Goal: Communication & Community: Answer question/provide support

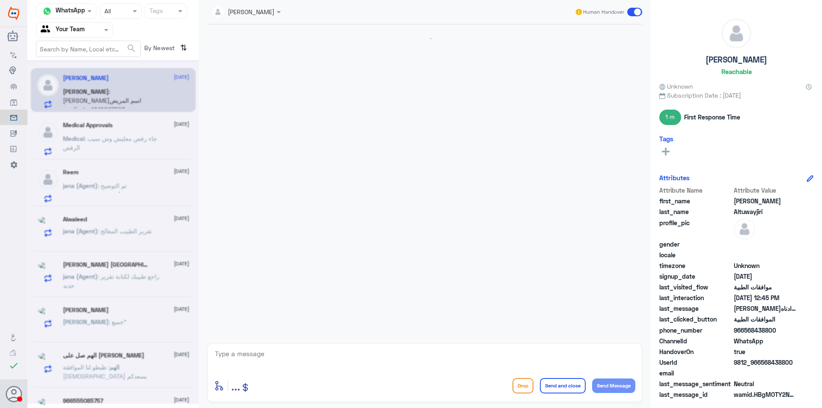
scroll to position [258, 0]
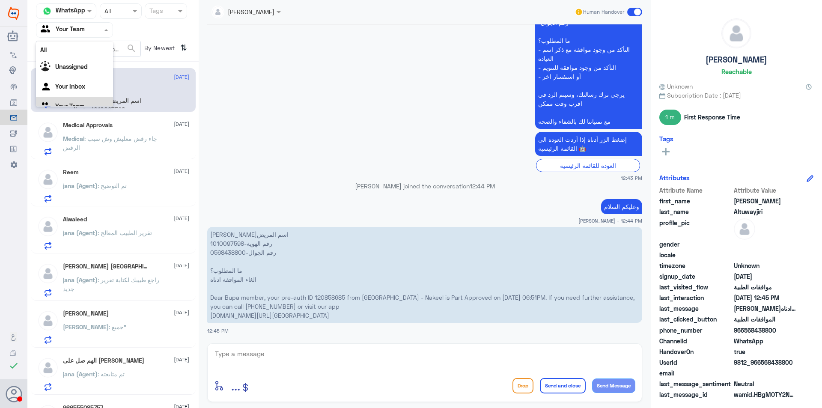
click at [94, 22] on div "Agent Filter Your Team" at bounding box center [74, 29] width 77 height 15
click at [130, 131] on div "Medical Approvals [DATE] Medical : جاء رفض معليش وش سبب الرفض" at bounding box center [126, 139] width 126 height 34
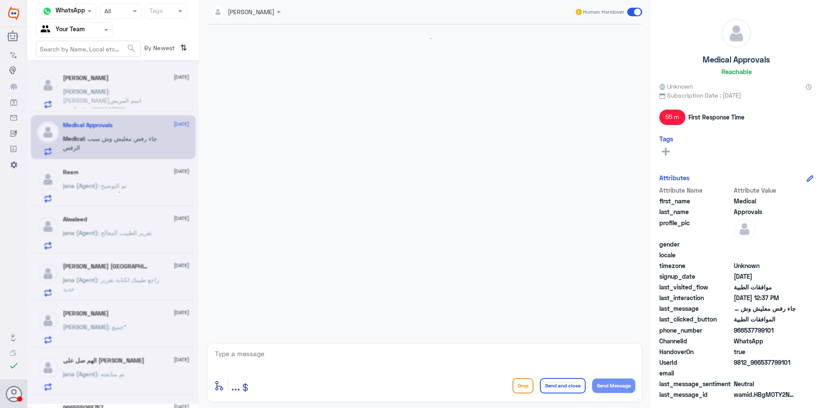
scroll to position [608, 0]
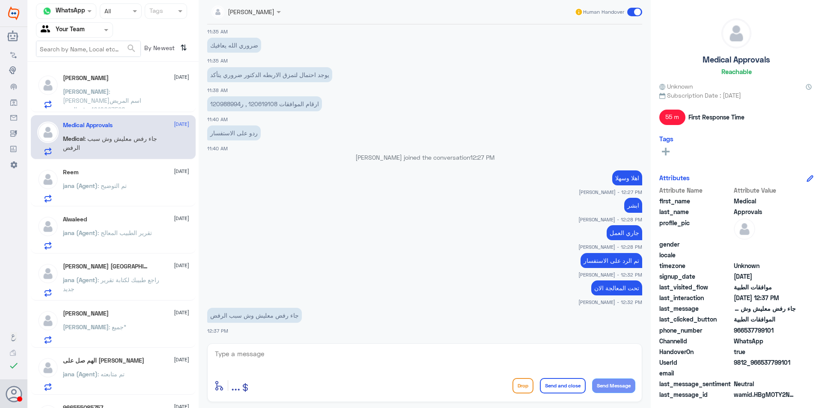
click at [145, 279] on span ": راجع طبيبك لكتابة تقرير جديد" at bounding box center [111, 284] width 96 height 16
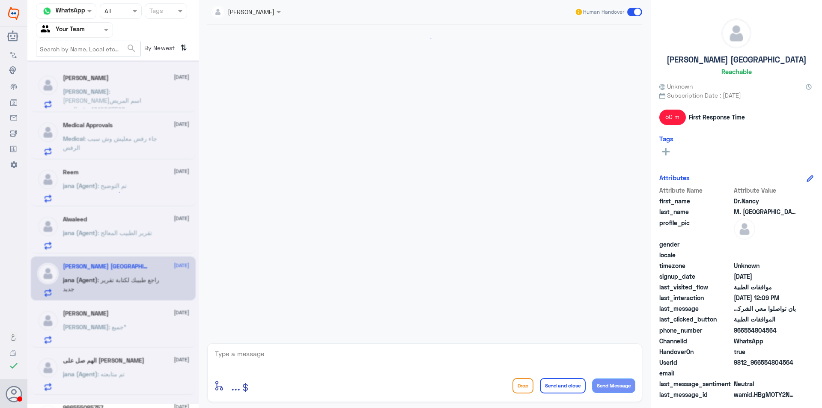
scroll to position [497, 0]
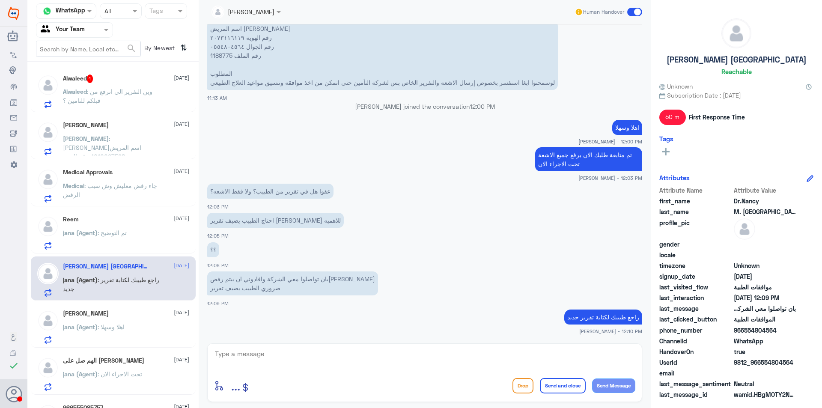
click at [111, 95] on span ": وين التقرير الي انرفع من قبلكم للتامين ؟" at bounding box center [107, 96] width 89 height 16
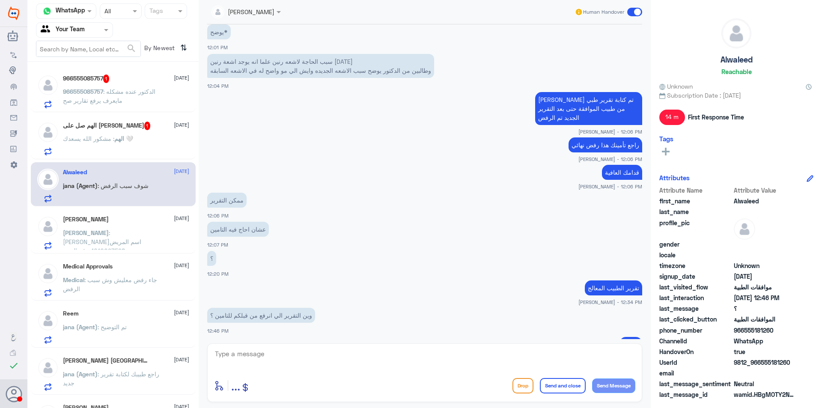
scroll to position [705, 0]
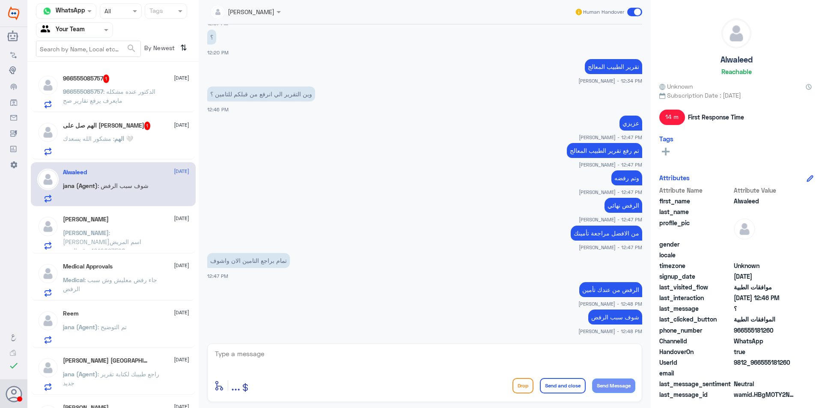
click at [94, 20] on nav "Channel WhatsApp Status × All Tags Agent Filter Your Team search By Newest ⇅" at bounding box center [112, 32] width 171 height 58
click at [97, 30] on div at bounding box center [74, 30] width 76 height 10
click at [94, 75] on div "Your Inbox" at bounding box center [74, 77] width 77 height 20
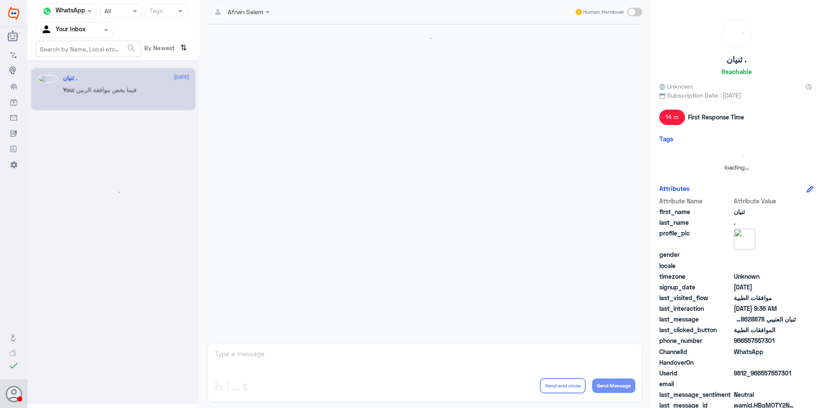
scroll to position [0, 0]
click at [98, 33] on div at bounding box center [74, 30] width 76 height 10
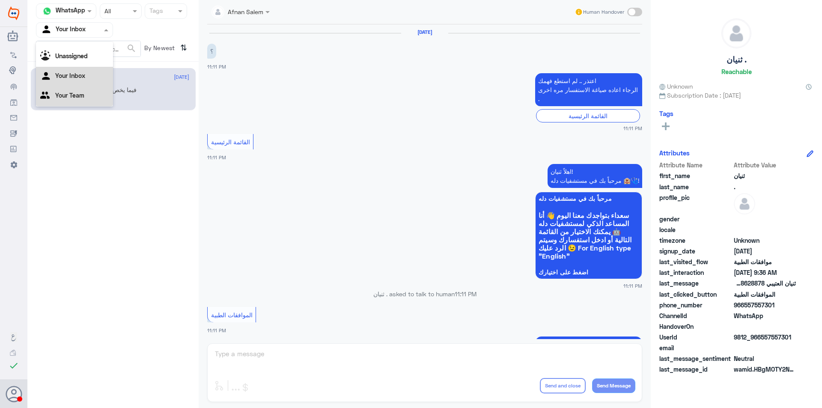
scroll to position [889, 0]
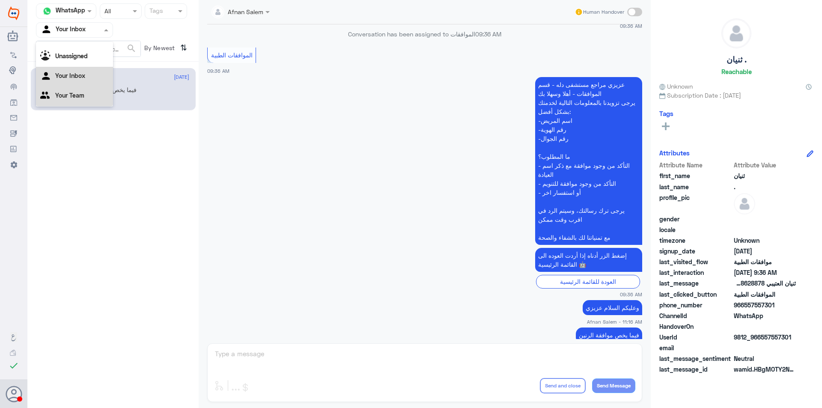
click at [89, 96] on div "Your Team" at bounding box center [74, 96] width 77 height 20
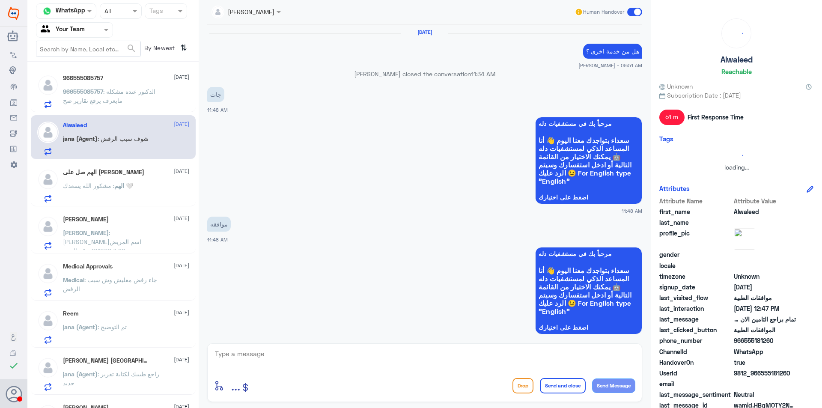
scroll to position [883, 0]
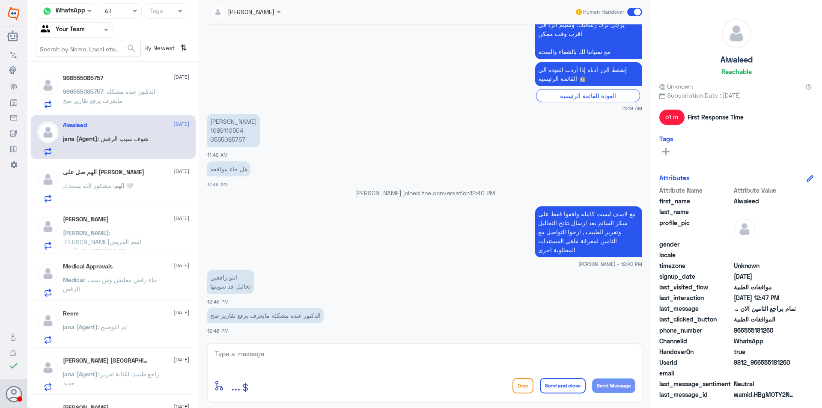
click at [137, 107] on p "966555085757 : الدكتور عنده مشكله مايعرف يرفع تقارير صح" at bounding box center [111, 97] width 96 height 21
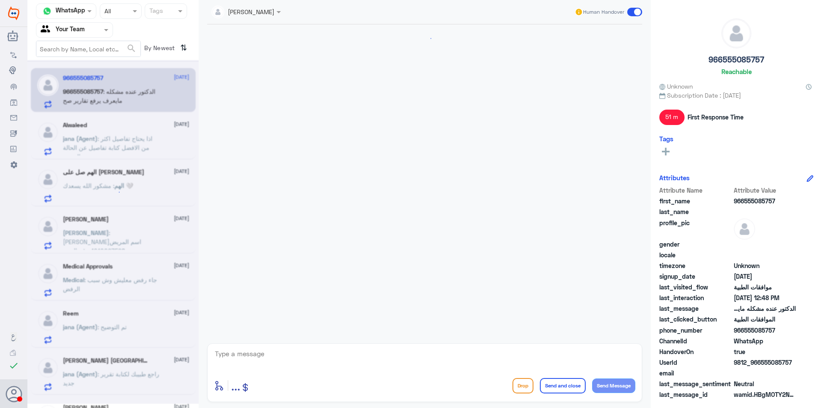
scroll to position [883, 0]
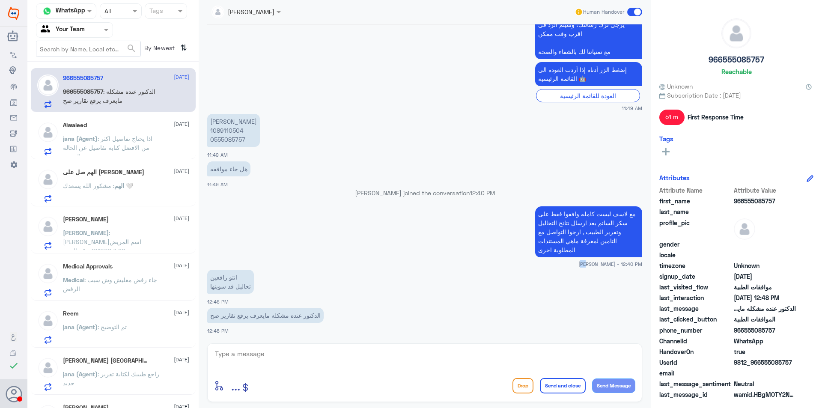
drag, startPoint x: 588, startPoint y: 265, endPoint x: 575, endPoint y: 265, distance: 12.8
click at [575, 265] on small "[PERSON_NAME] - 12:40 PM" at bounding box center [424, 263] width 435 height 7
click at [70, 35] on div "Your Team" at bounding box center [63, 30] width 44 height 13
click at [80, 76] on Inbox "Your Inbox" at bounding box center [70, 75] width 30 height 7
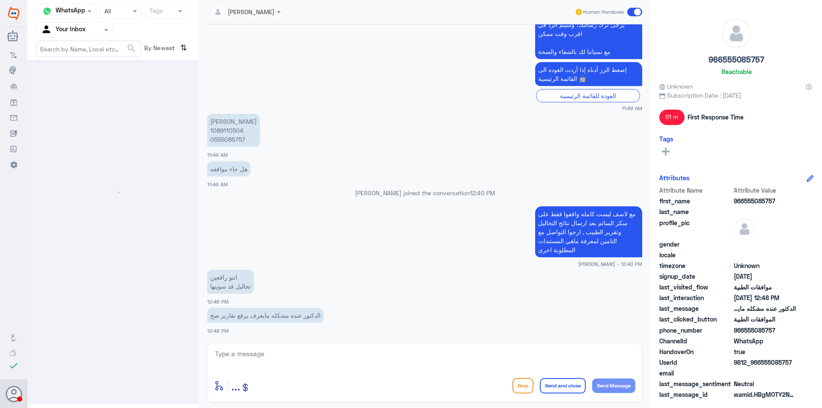
click at [74, 31] on input "text" at bounding box center [64, 30] width 47 height 10
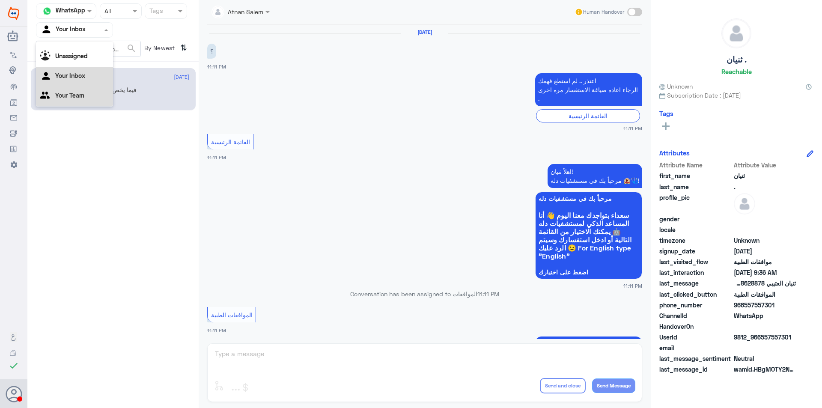
scroll to position [889, 0]
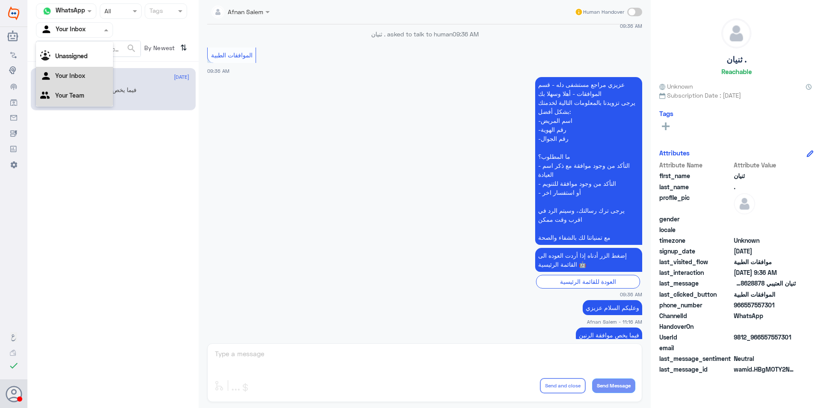
click at [85, 92] on div "Your Team" at bounding box center [74, 96] width 77 height 20
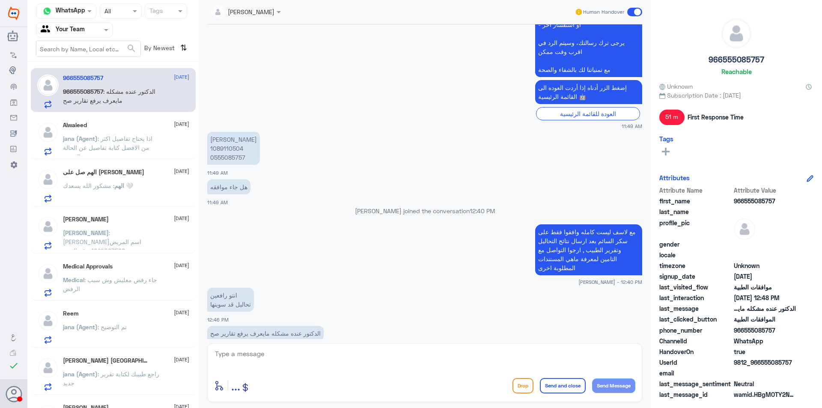
scroll to position [883, 0]
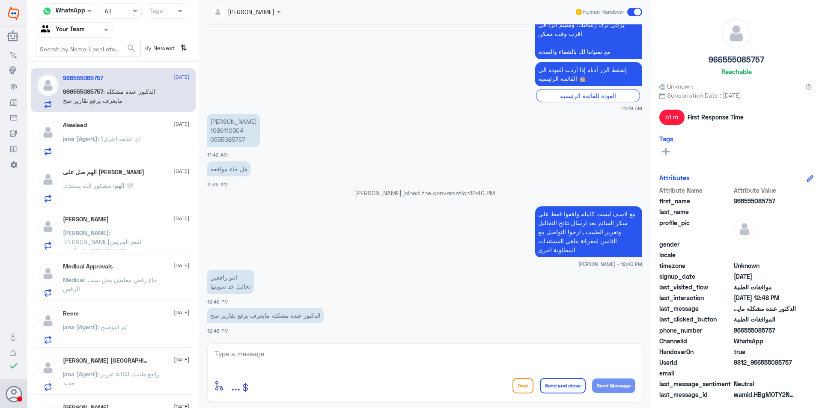
click at [142, 294] on p "Medical : جاء رفض معليش وش سبب الرفض" at bounding box center [111, 285] width 96 height 21
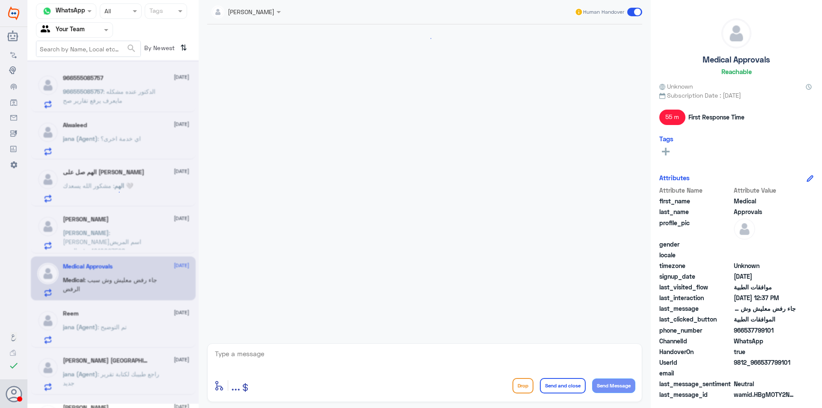
scroll to position [608, 0]
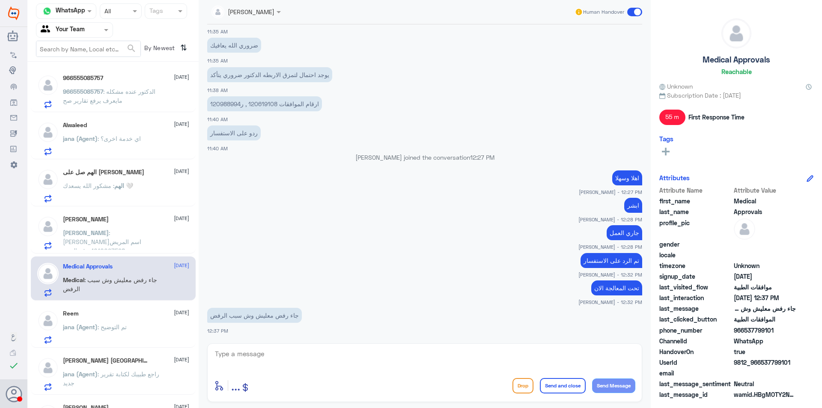
click at [158, 342] on div "jana (Agent) : تم التوضيح" at bounding box center [126, 333] width 126 height 19
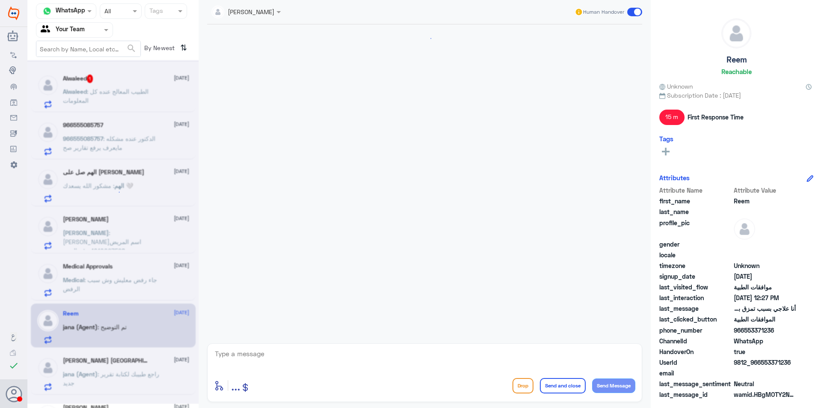
scroll to position [348, 0]
click at [148, 371] on span ": راجع طبيبك لكتابة تقرير جديد" at bounding box center [111, 378] width 96 height 16
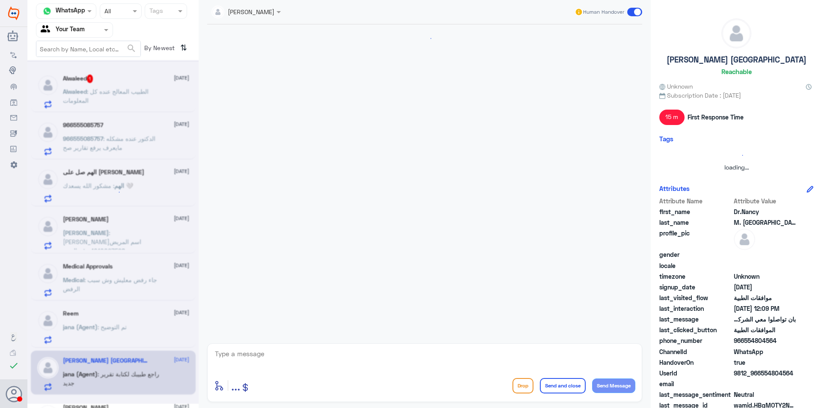
scroll to position [497, 0]
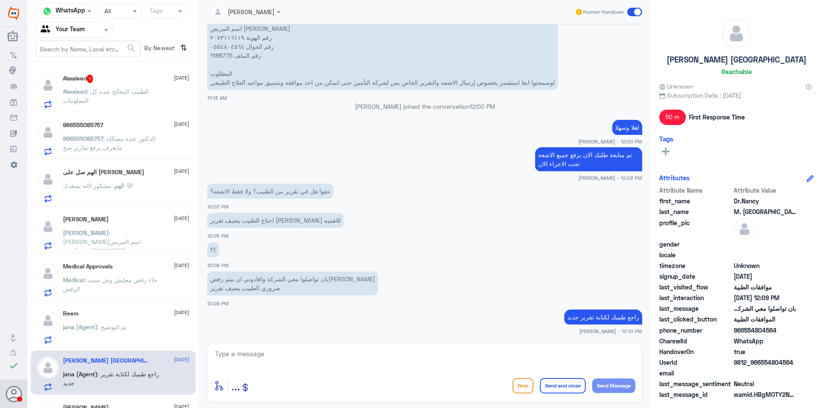
click at [110, 313] on div "Reem [DATE]" at bounding box center [126, 313] width 126 height 7
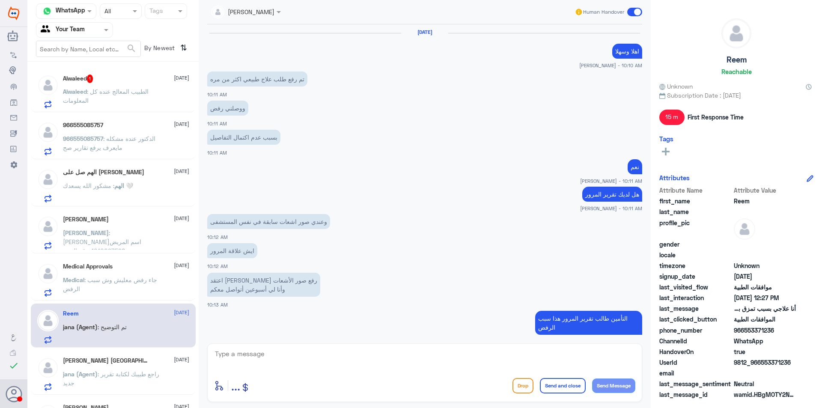
scroll to position [348, 0]
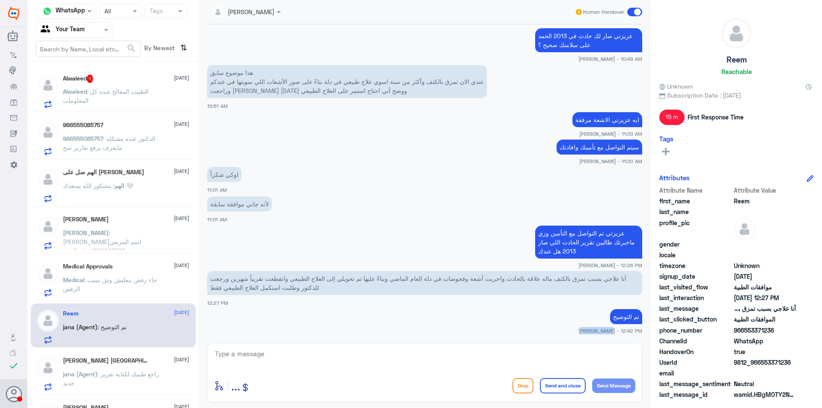
drag, startPoint x: 609, startPoint y: 334, endPoint x: 565, endPoint y: 339, distance: 44.4
click at [566, 339] on div "[PERSON_NAME] Human Handover [DATE] اهلا وسهلا [PERSON_NAME] - 10:10 AM تم رفع …" at bounding box center [425, 205] width 452 height 411
click at [83, 67] on div "Alwaleed 1 [DATE][PERSON_NAME] : الطبيب المعالج عنده كل المعلومات 966555085757 …" at bounding box center [112, 238] width 171 height 346
click at [89, 81] on span "1" at bounding box center [90, 78] width 6 height 9
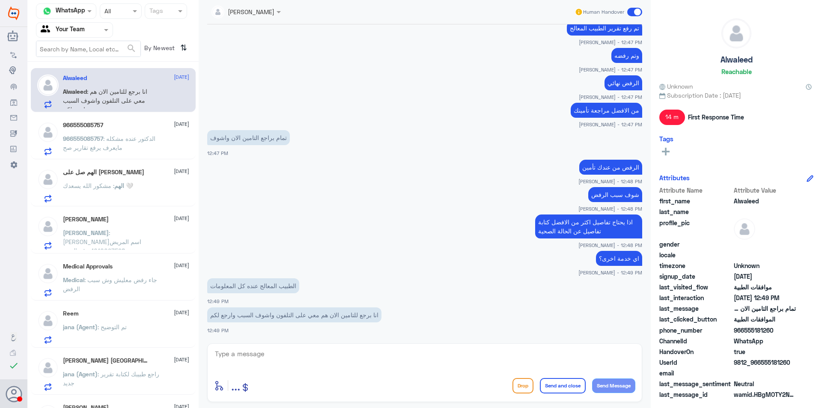
scroll to position [361, 0]
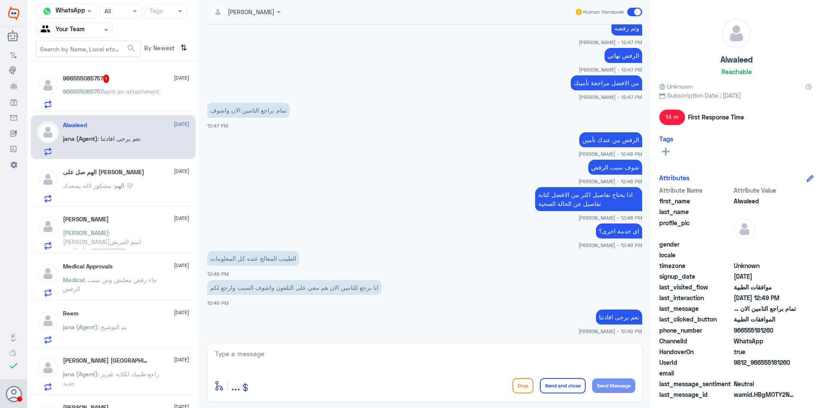
click at [113, 94] on span "sent an attachment" at bounding box center [131, 91] width 56 height 7
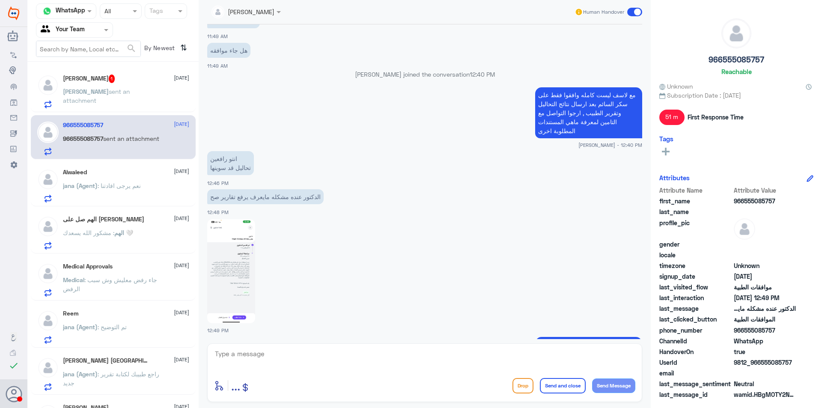
scroll to position [1022, 0]
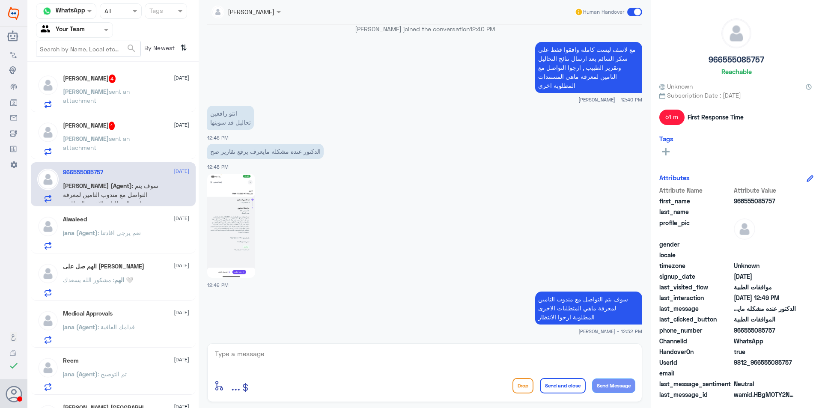
click at [115, 130] on h5 "[PERSON_NAME] 1" at bounding box center [89, 126] width 52 height 9
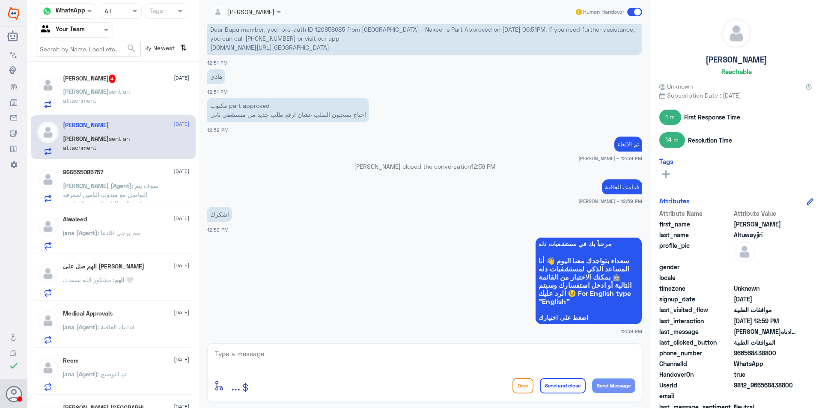
scroll to position [591, 0]
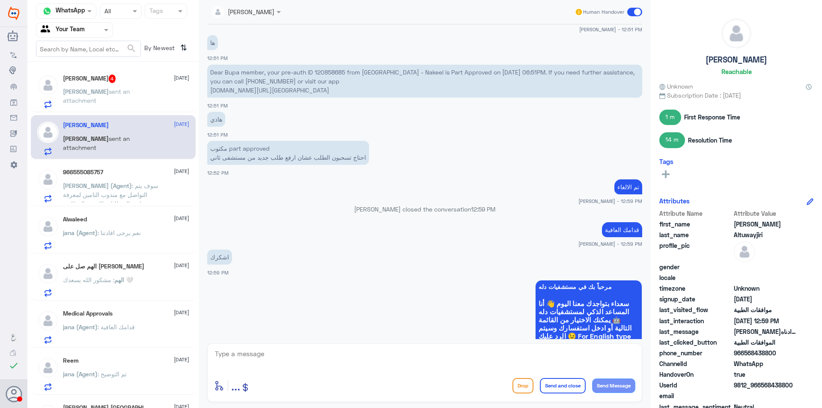
click at [120, 95] on span "sent an attachment" at bounding box center [96, 96] width 67 height 16
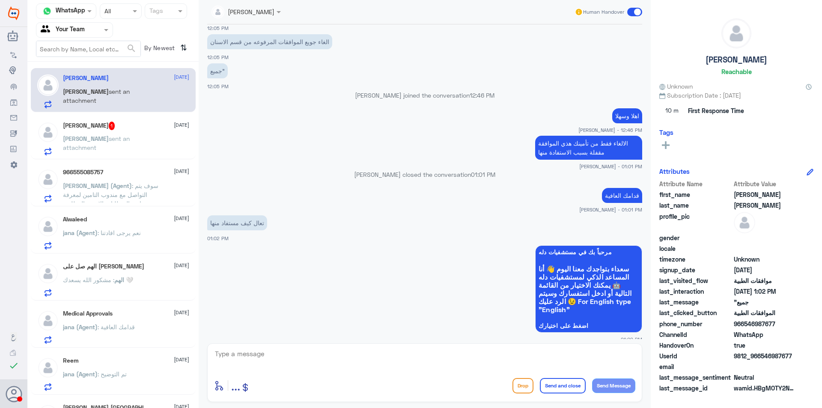
scroll to position [292, 0]
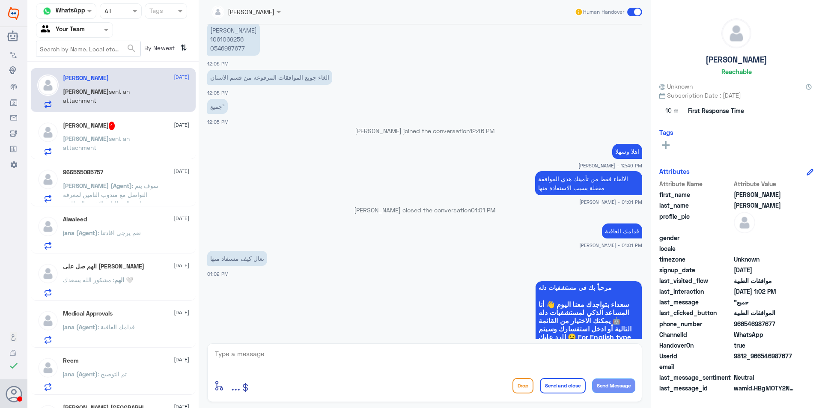
click at [225, 49] on p "[PERSON_NAME] 1061069256 0546987677" at bounding box center [233, 39] width 53 height 33
copy p "0546987677"
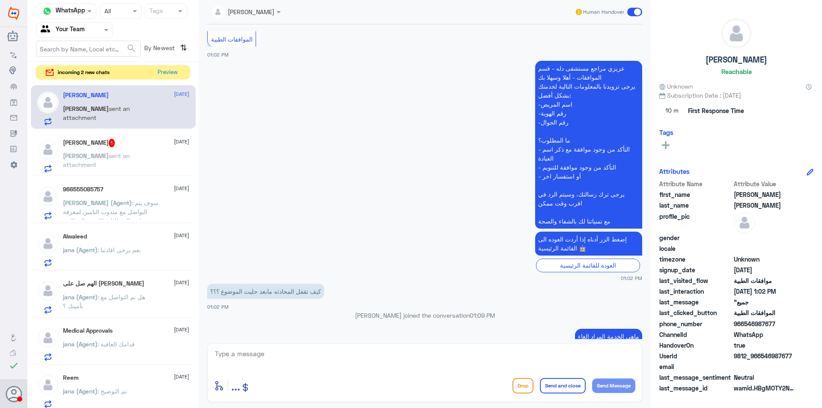
scroll to position [1446, 0]
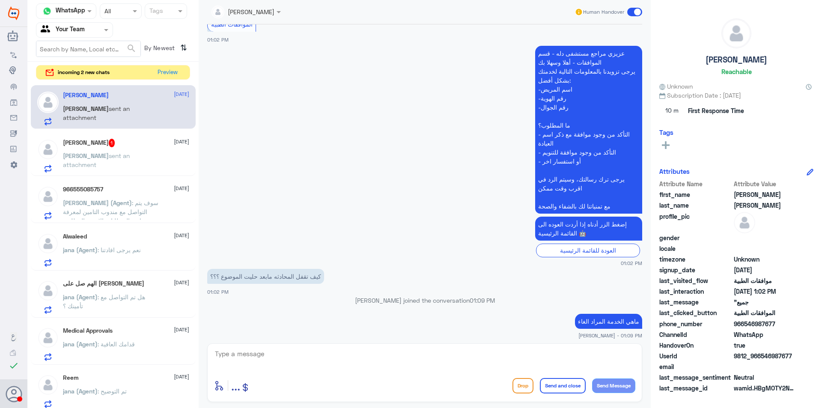
click at [763, 71] on div "[PERSON_NAME]" at bounding box center [736, 48] width 154 height 60
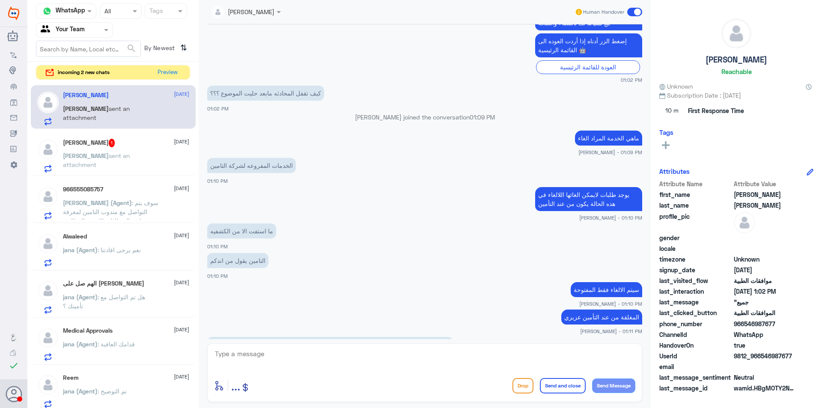
scroll to position [1658, 0]
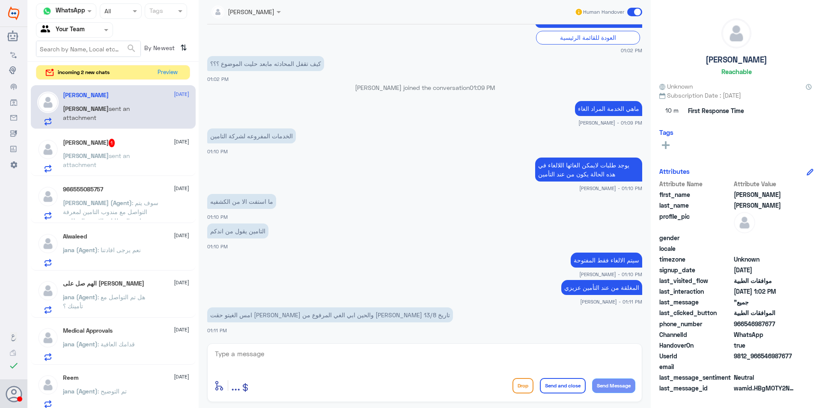
drag, startPoint x: 729, startPoint y: 95, endPoint x: 651, endPoint y: 80, distance: 79.7
click at [729, 95] on span "Subscription Date : [DATE]" at bounding box center [736, 95] width 154 height 9
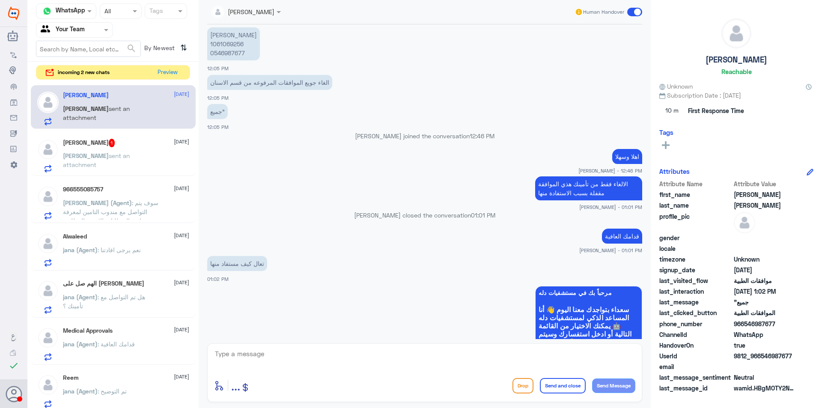
scroll to position [1688, 0]
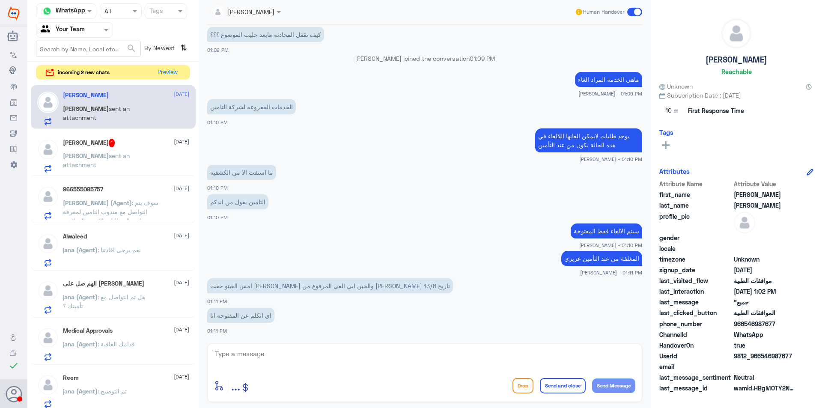
click at [480, 133] on app-msgs-text "يوجد طلبات لايمكن الغائها اللالغاء في هذه الحالة يكون من عند التأمين" at bounding box center [424, 140] width 435 height 25
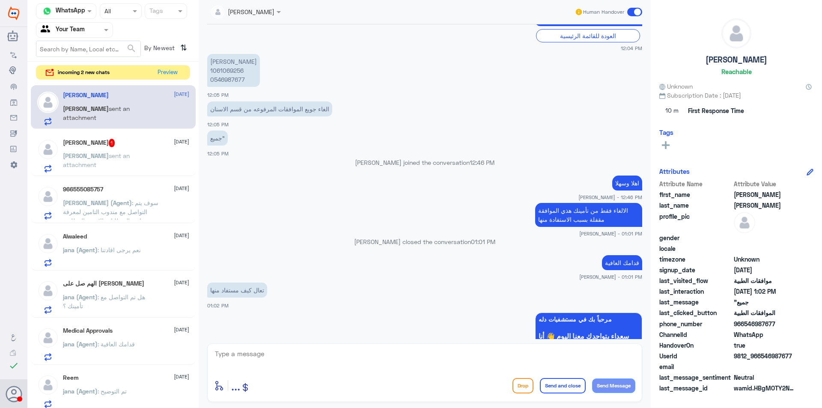
scroll to position [917, 0]
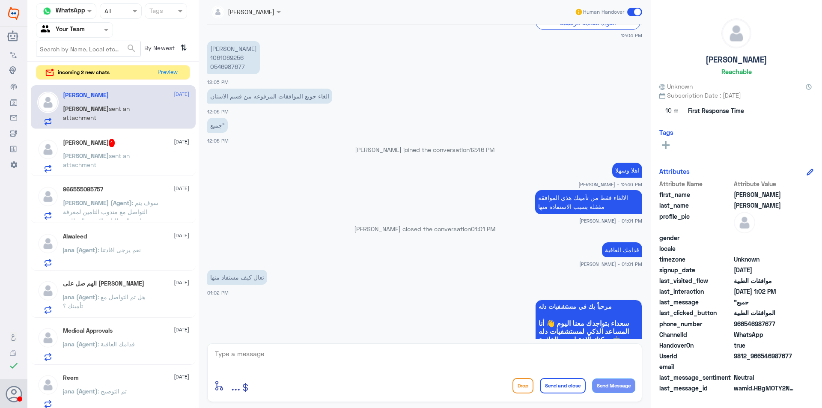
click at [115, 141] on h5 "[PERSON_NAME] 1" at bounding box center [89, 143] width 52 height 9
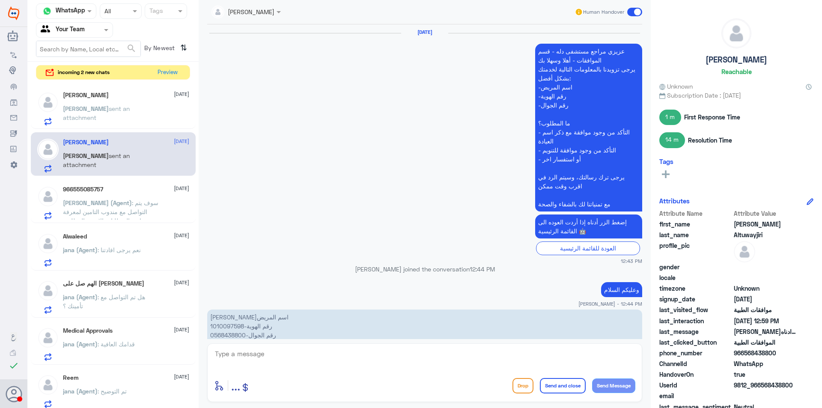
scroll to position [634, 0]
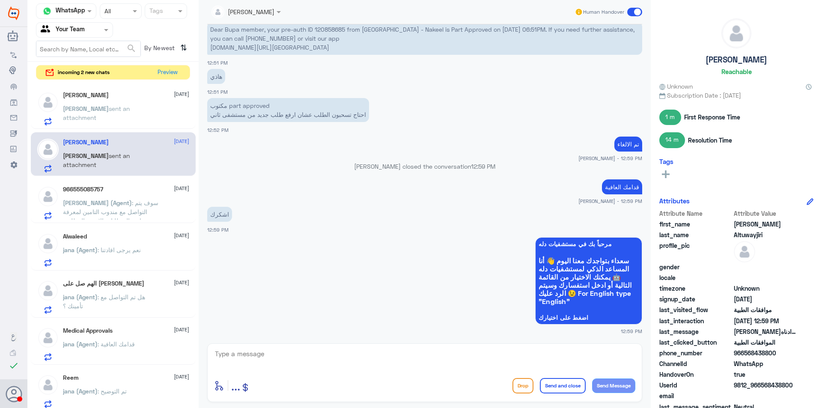
click at [121, 194] on div "966555085757 [DATE][PERSON_NAME] (Agent) : سوف يتم التواصل مع مندوب التامين لمع…" at bounding box center [126, 203] width 126 height 34
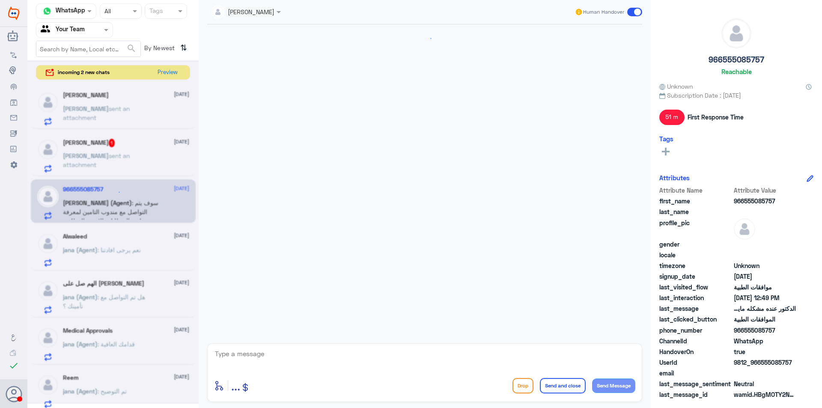
scroll to position [1004, 0]
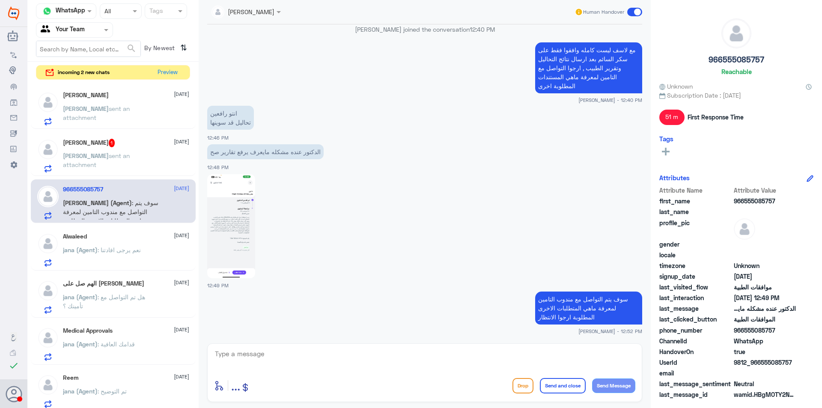
click at [166, 64] on div "Channel WhatsApp Status × All Tags Agent Filter Your Team search By Newest ⇅ in…" at bounding box center [112, 205] width 171 height 411
click at [171, 73] on button "Preview" at bounding box center [168, 71] width 27 height 13
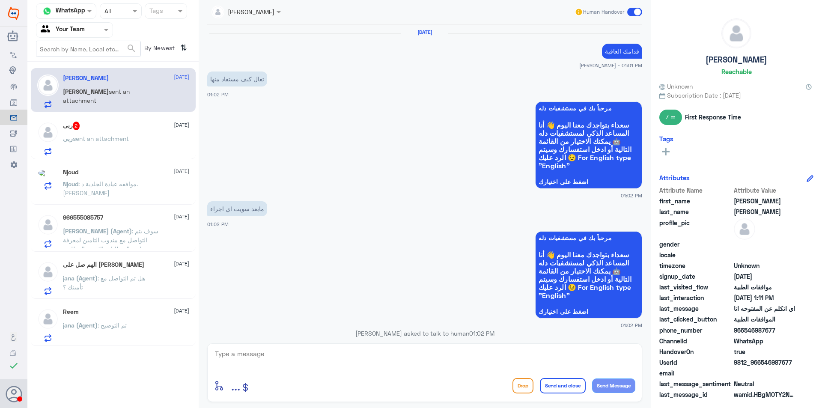
scroll to position [572, 0]
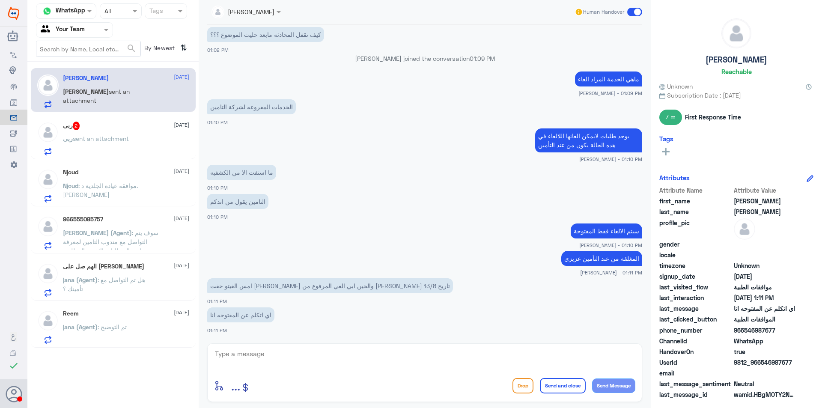
click at [137, 134] on div "ربى 2 [DATE] ربى sent an attachment" at bounding box center [126, 139] width 126 height 34
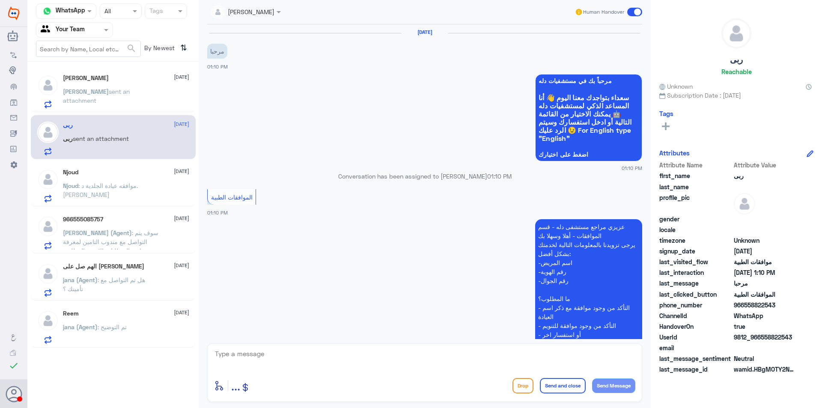
click at [123, 201] on p "Njoud : موافقه عيادة الجلدية د.[PERSON_NAME]" at bounding box center [111, 191] width 96 height 21
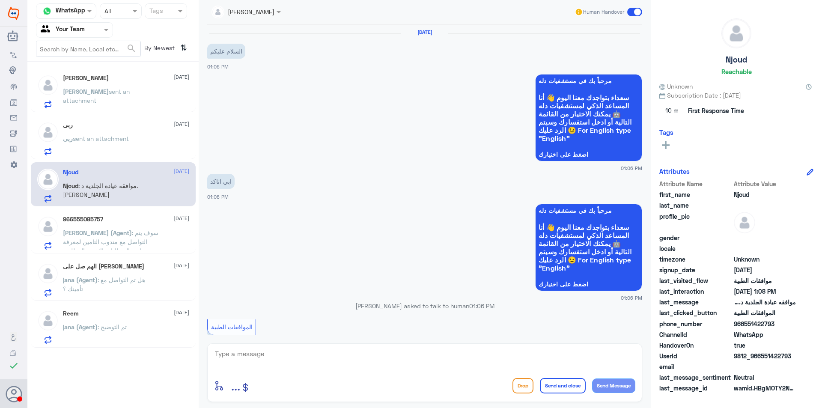
scroll to position [311, 0]
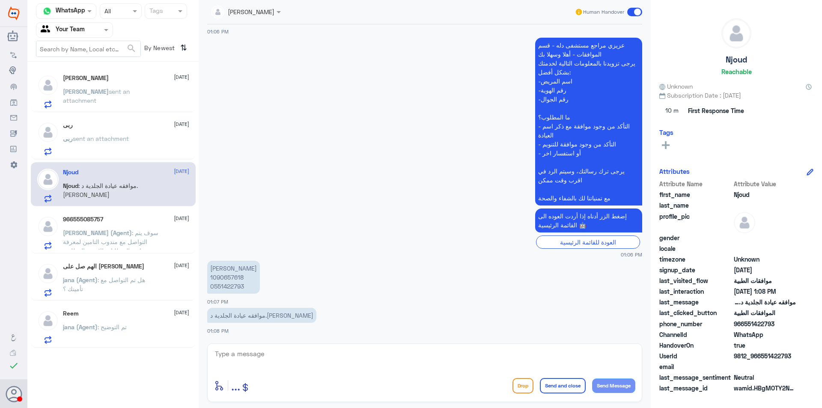
click at [129, 239] on span ": سوف يتم التواصل مع مندوب التامين لمعرفة ماهي المتطلبات الاخرى المطلوبة ارجوا …" at bounding box center [110, 246] width 95 height 34
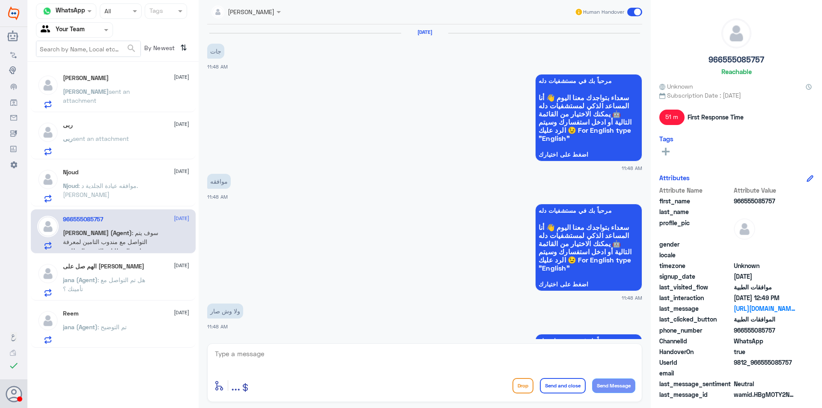
scroll to position [1004, 0]
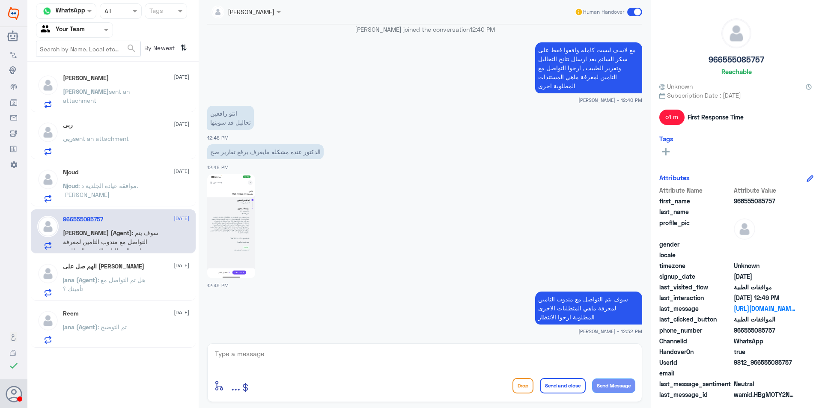
click at [141, 284] on p "jana (Agent) : هل تم التواصل مع تأمينك ؟" at bounding box center [111, 285] width 96 height 21
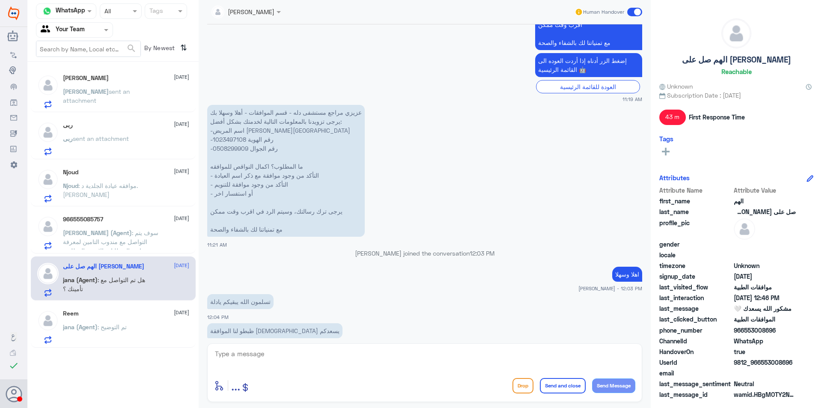
scroll to position [321, 0]
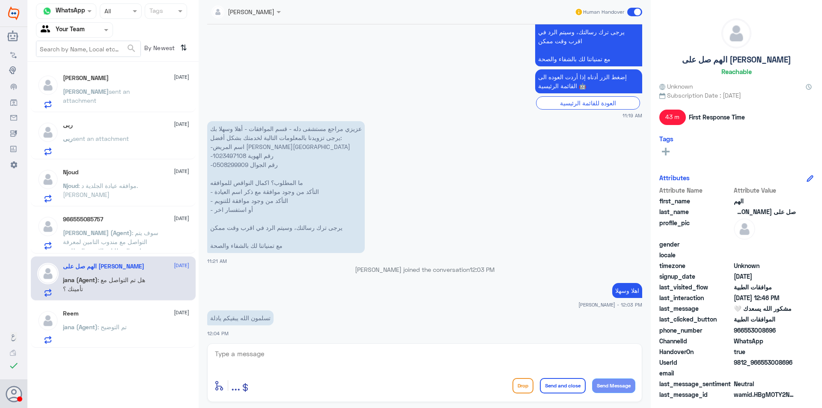
click at [132, 324] on div "Reem [DATE][PERSON_NAME] (Agent) : تم التوضيح" at bounding box center [126, 327] width 126 height 34
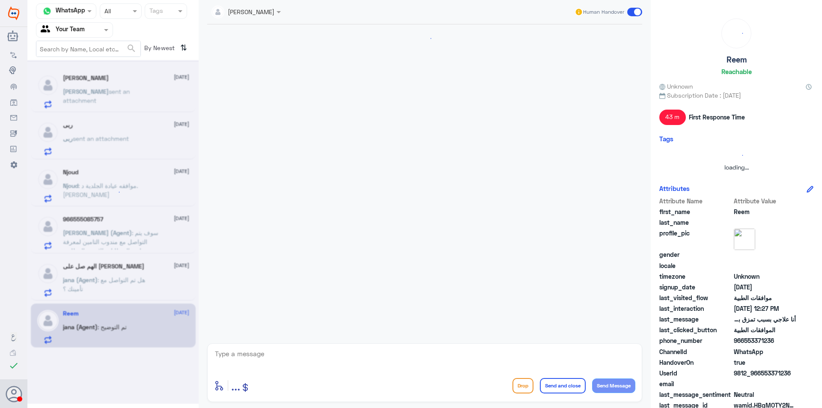
scroll to position [348, 0]
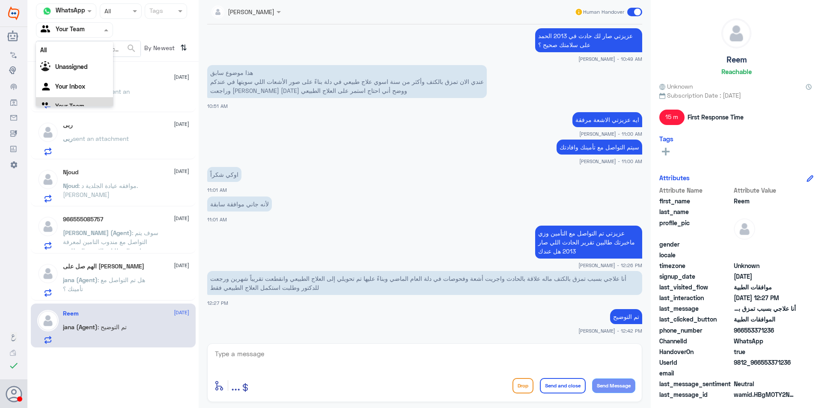
click at [102, 27] on span at bounding box center [107, 29] width 11 height 9
click at [122, 12] on div at bounding box center [120, 11] width 41 height 10
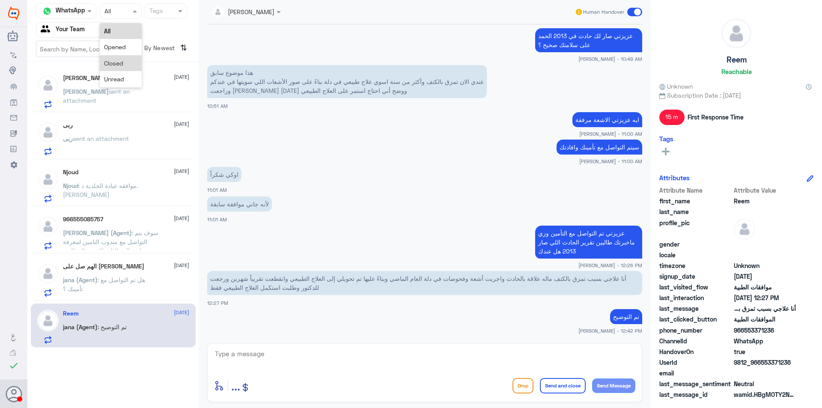
click at [128, 60] on div "Closed" at bounding box center [121, 63] width 42 height 16
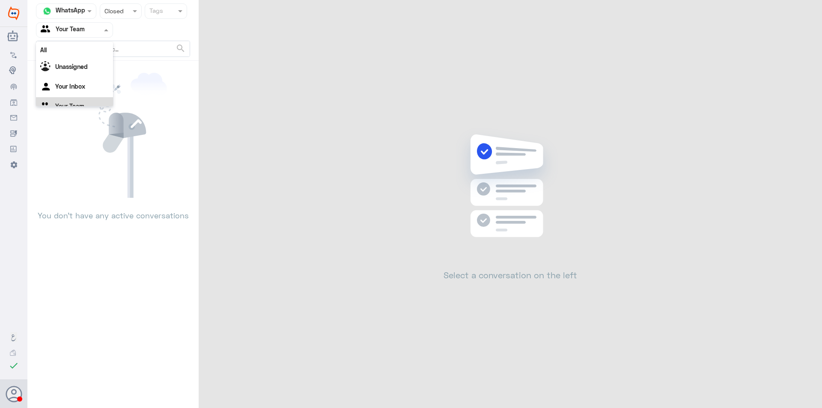
click at [95, 30] on div at bounding box center [74, 30] width 76 height 10
click at [89, 55] on div "Unassigned" at bounding box center [74, 57] width 77 height 20
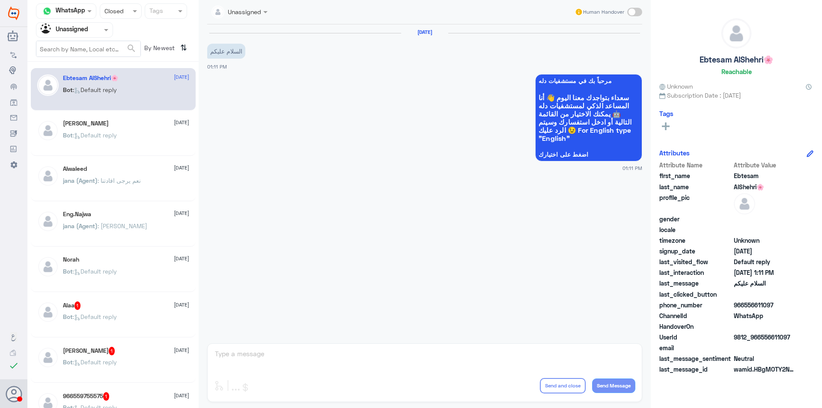
click at [148, 228] on div "jana (Agent) : [PERSON_NAME]" at bounding box center [126, 232] width 126 height 19
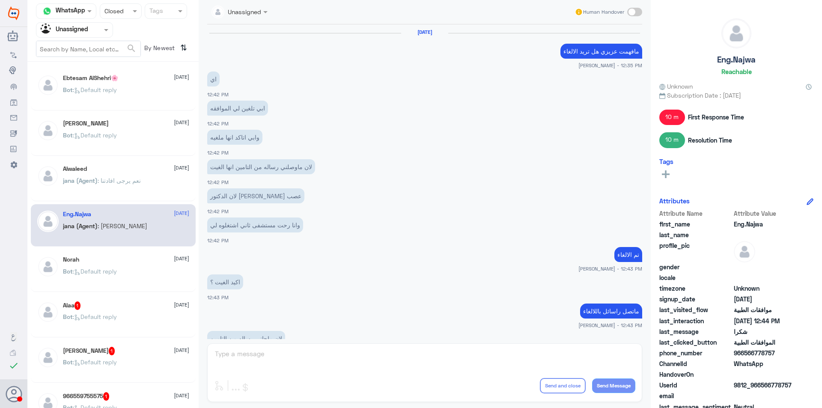
scroll to position [264, 0]
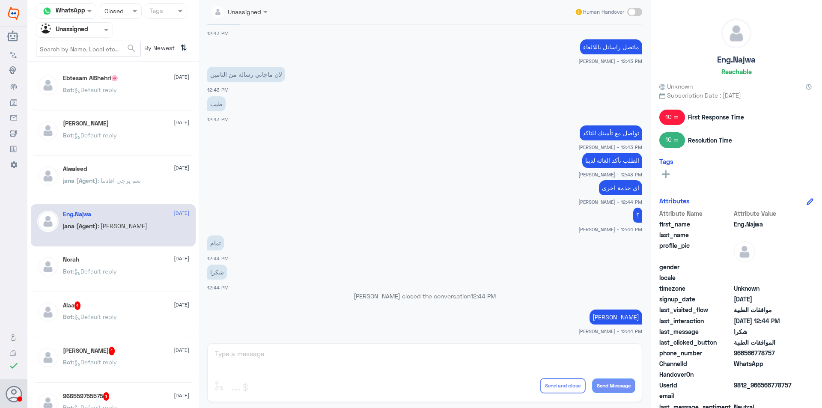
click at [138, 185] on p "jana (Agent) : نعم يرجى افادتنا" at bounding box center [102, 186] width 78 height 21
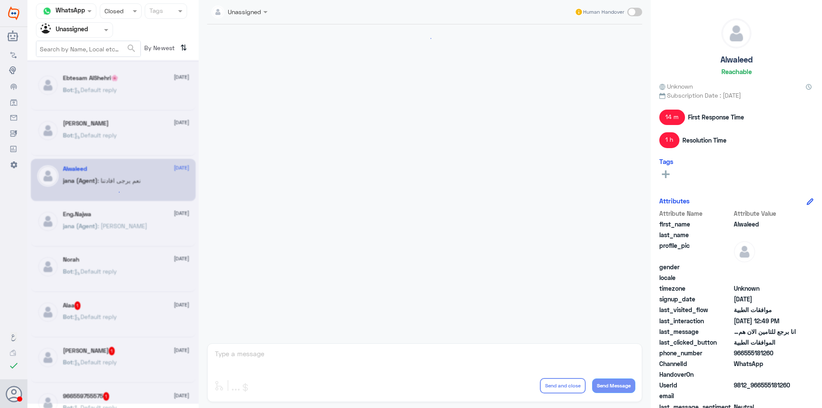
scroll to position [266, 0]
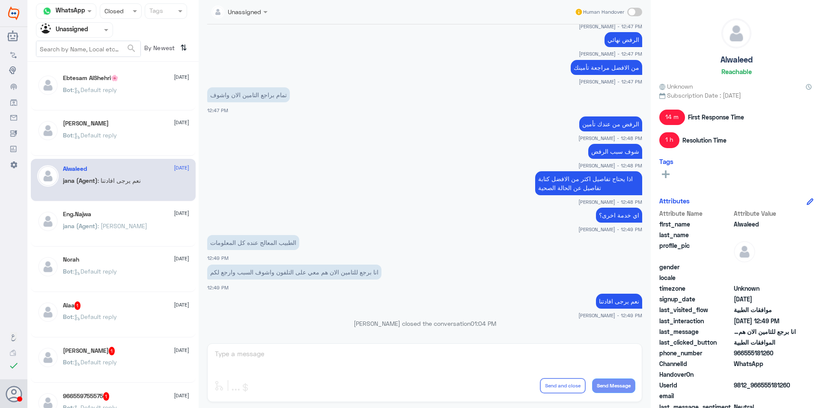
click at [153, 216] on div "Eng.Najwa [DATE]" at bounding box center [126, 214] width 126 height 7
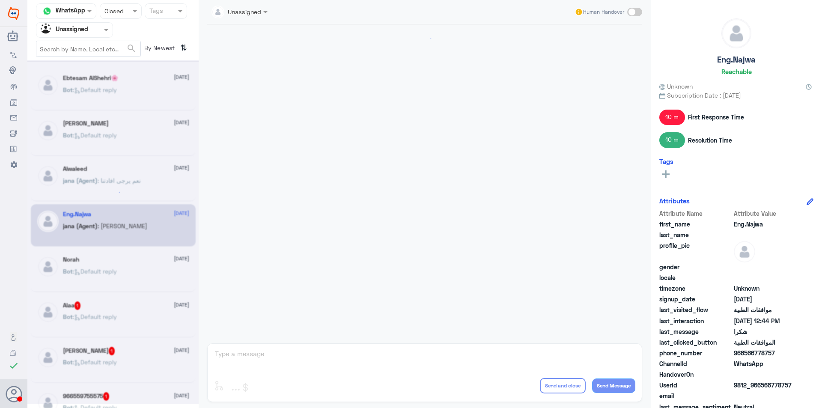
scroll to position [264, 0]
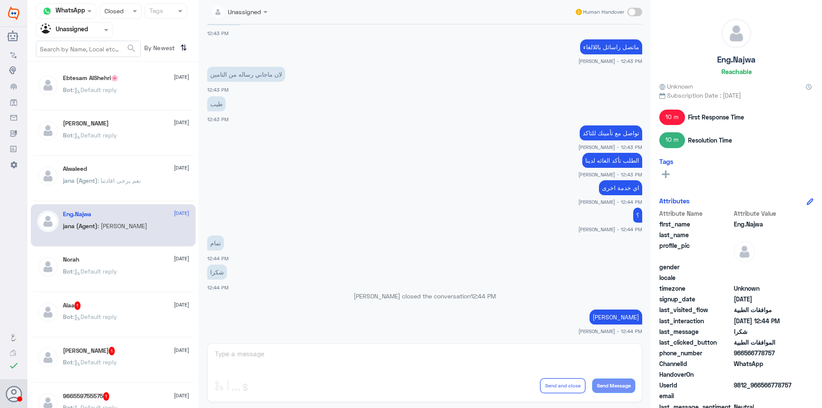
click at [155, 263] on div "Norah [DATE]" at bounding box center [126, 259] width 126 height 7
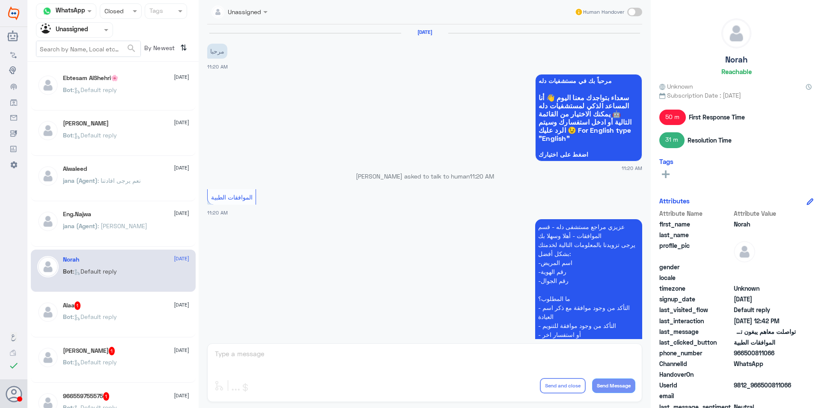
scroll to position [499, 0]
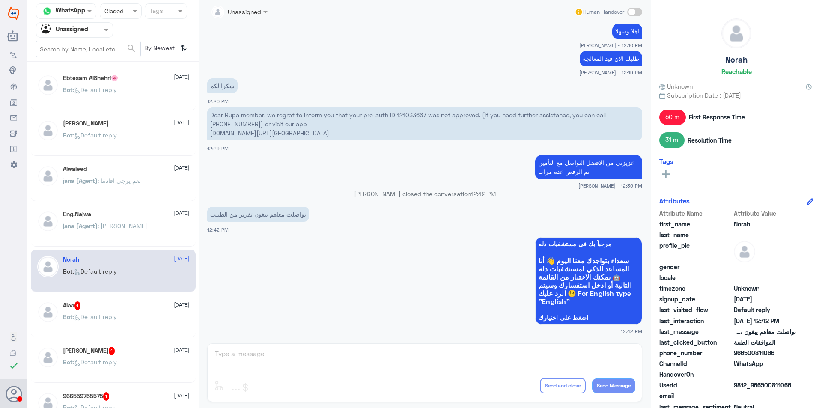
click at [127, 322] on div "Bot : Default reply" at bounding box center [126, 323] width 126 height 19
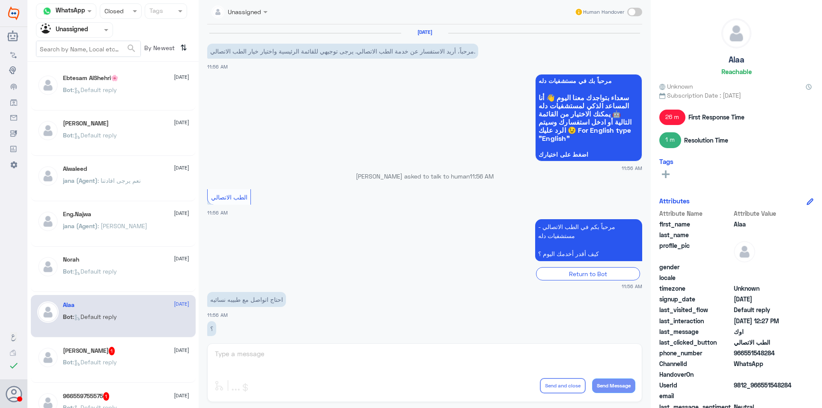
scroll to position [274, 0]
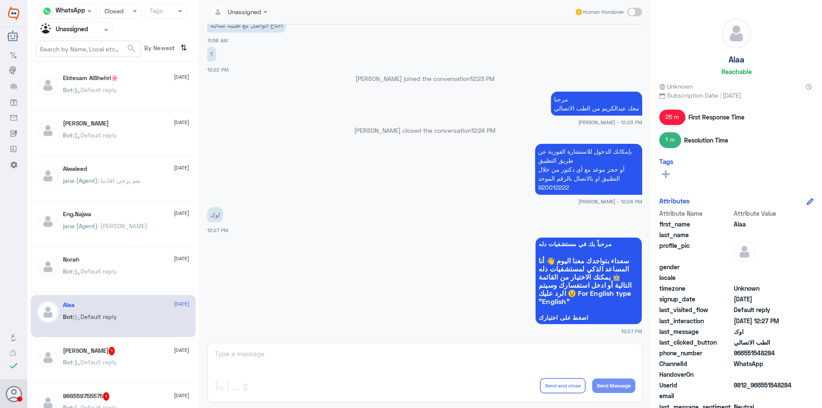
click at [119, 350] on div "[PERSON_NAME] 1 [DATE]" at bounding box center [126, 351] width 126 height 9
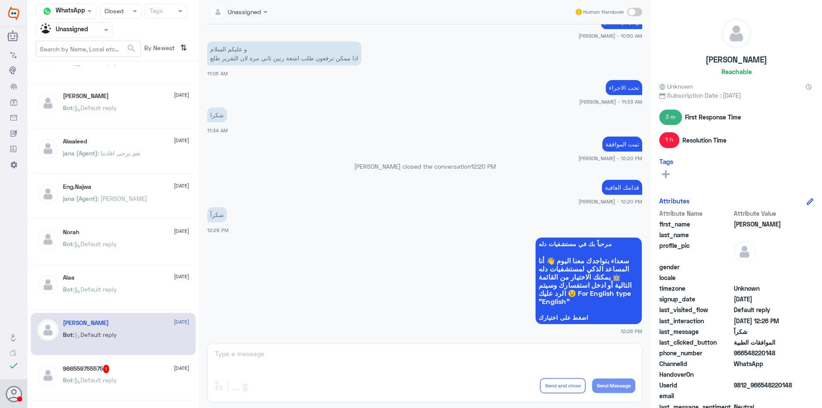
scroll to position [43, 0]
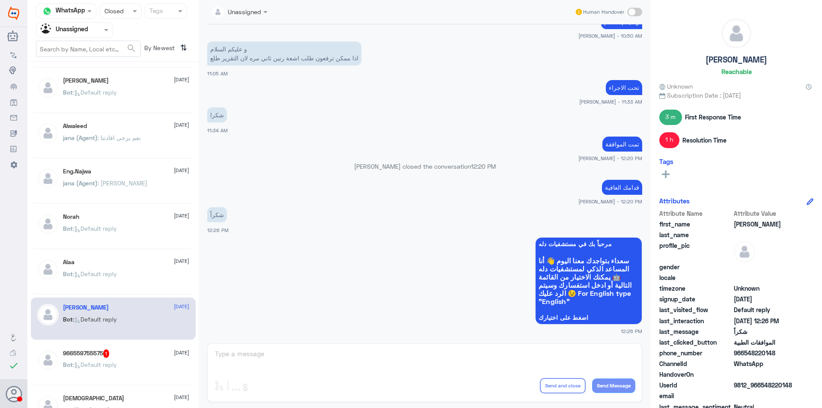
click at [120, 348] on div "966559755575 1 [DATE] Bot : Default reply" at bounding box center [113, 364] width 165 height 42
click at [117, 365] on span ": Default reply" at bounding box center [95, 364] width 44 height 7
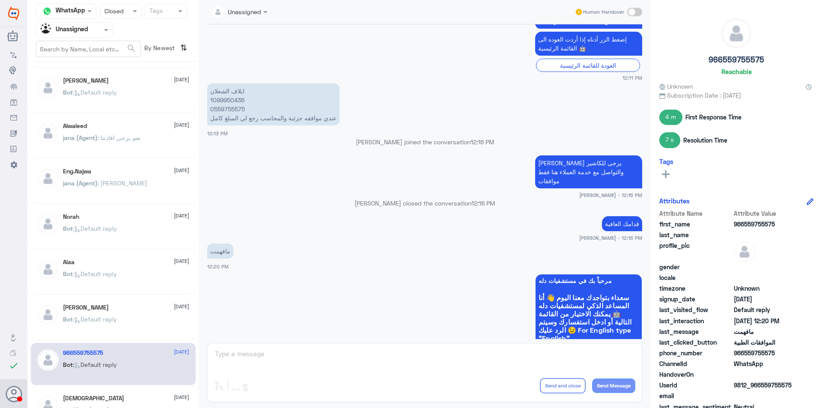
scroll to position [343, 0]
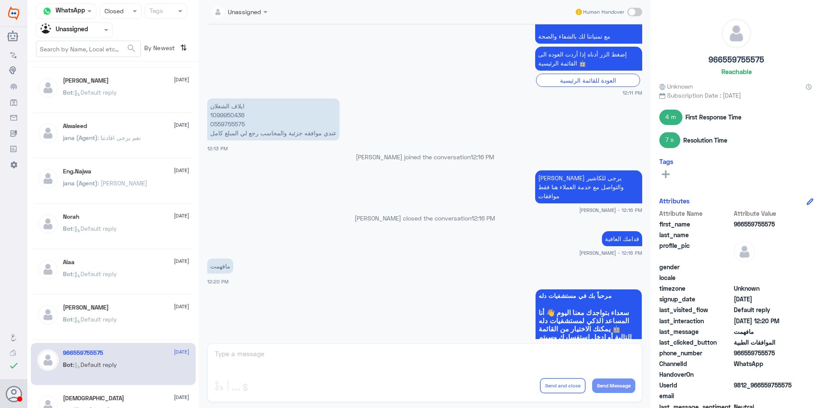
click at [232, 122] on p "ايلاف الشعلان 1099950436 0559755575 عندي موافقه جزئية والمحاسب رجع لي المبلغ كا…" at bounding box center [273, 119] width 132 height 42
copy p "0559755575"
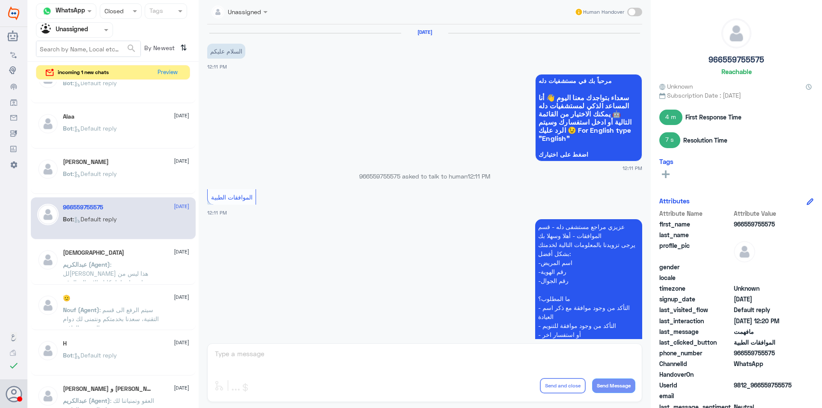
scroll to position [214, 0]
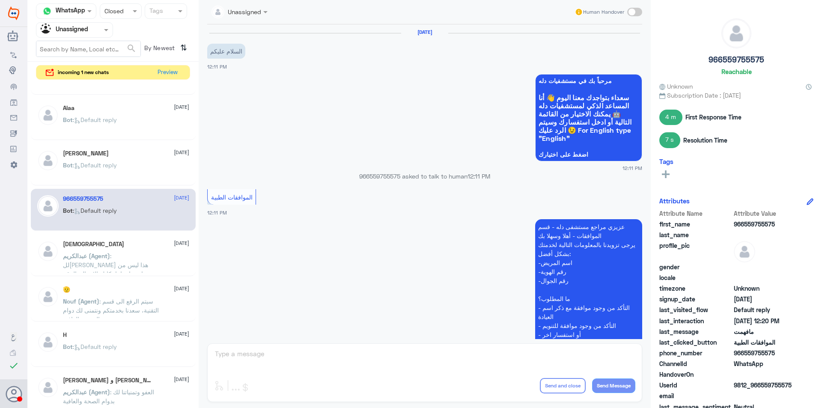
click at [119, 260] on p "[PERSON_NAME] (Agent) : لل[PERSON_NAME] هذا ليس من اختصاصنا بإمكانك الاتصال بال…" at bounding box center [111, 261] width 96 height 21
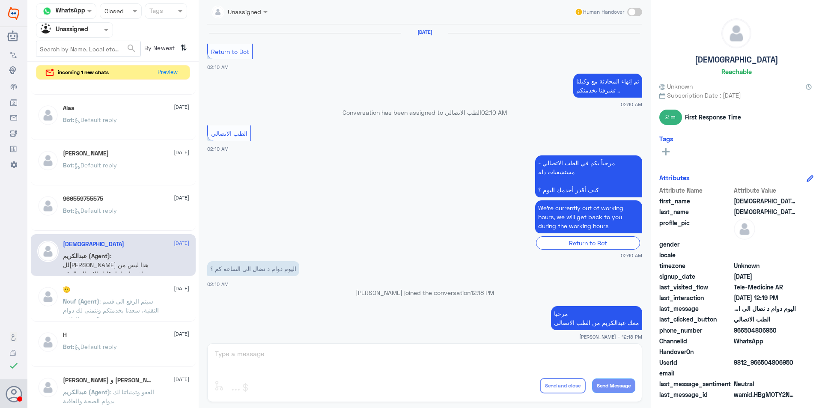
scroll to position [402, 0]
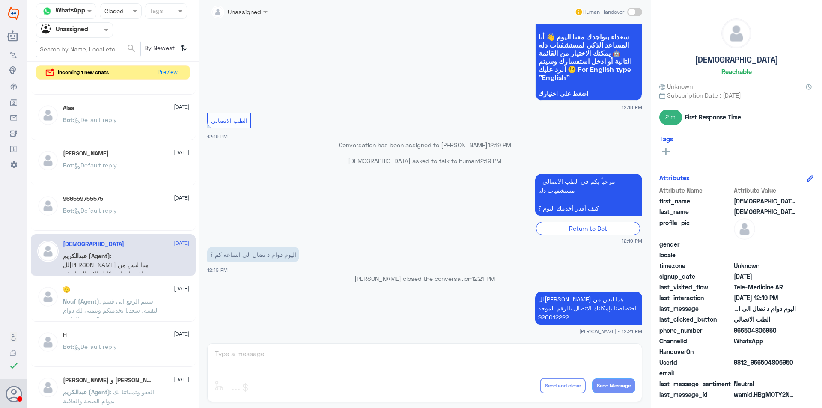
click at [126, 299] on span ": سيتم الرفع الى قسم التقنية، سعدنا بخدمتكم ونتمنى لك دوام الصحه والعافيه" at bounding box center [111, 310] width 96 height 25
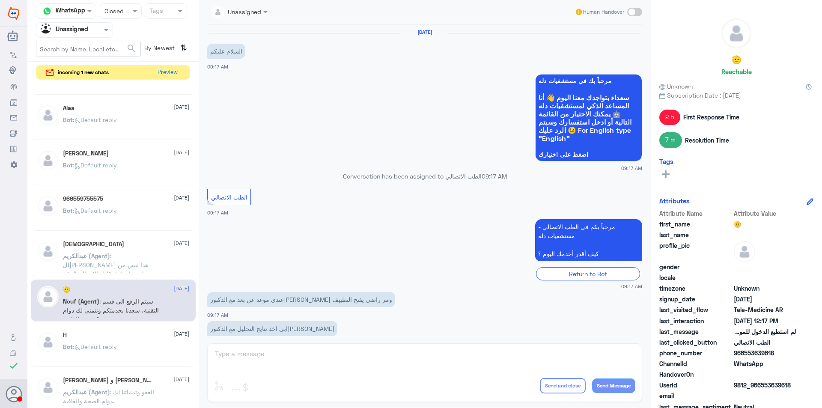
scroll to position [192, 0]
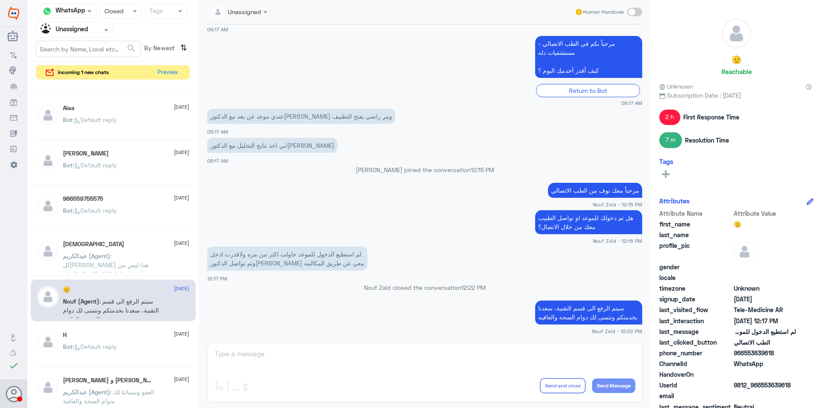
click at [131, 345] on div "Bot : Default reply" at bounding box center [126, 353] width 126 height 19
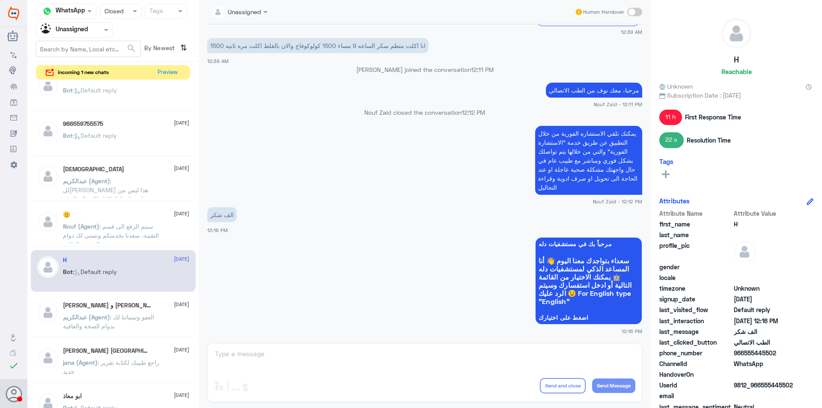
scroll to position [300, 0]
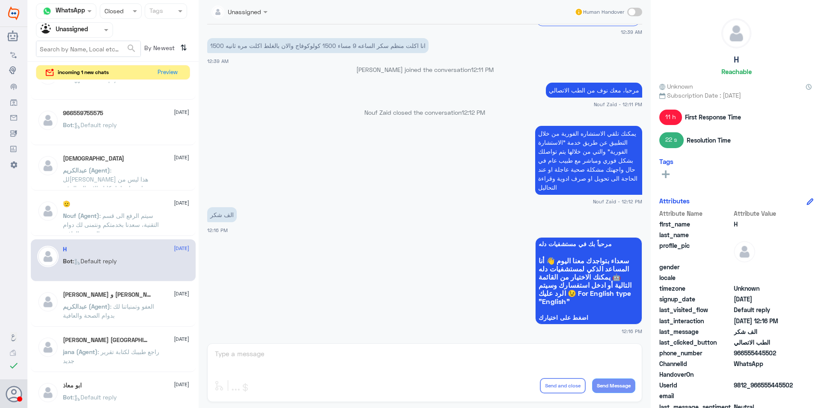
click at [128, 319] on p "[PERSON_NAME] (Agent) : العفو وتمنياتنا لك بدوام الصحة والعافية" at bounding box center [111, 312] width 96 height 21
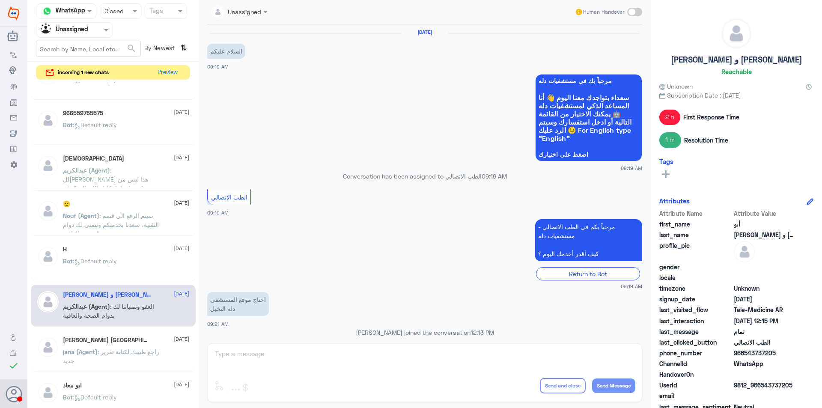
scroll to position [238, 0]
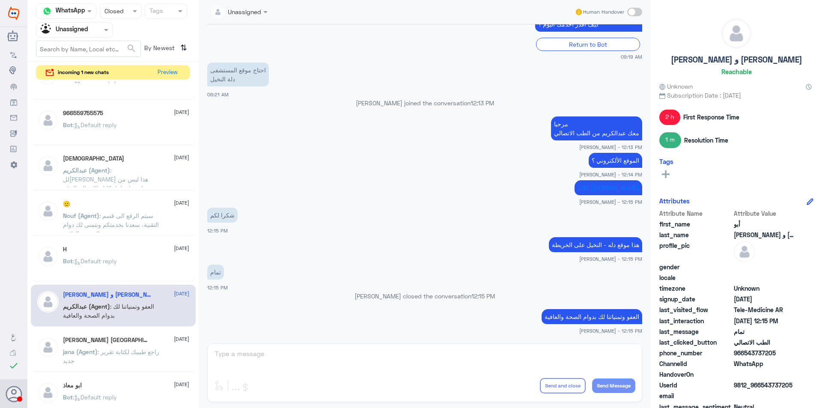
click at [120, 348] on span ": راجع طبيبك لكتابة تقرير جديد" at bounding box center [111, 356] width 96 height 16
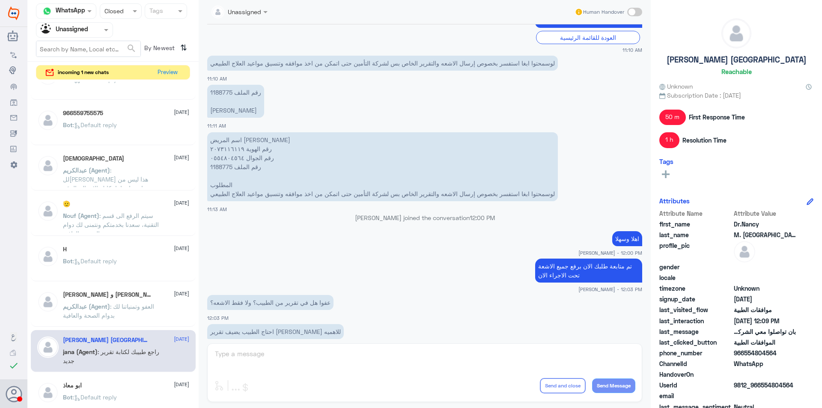
scroll to position [385, 0]
click at [227, 165] on p "اسم المريض [PERSON_NAME] رقم الهوية ٢٠٧٣١١٦١١٩ رقم الجوال ٠٥٥٤٨٠٤٥٦٤ رقم الملف …" at bounding box center [382, 168] width 351 height 69
copy p "1188775"
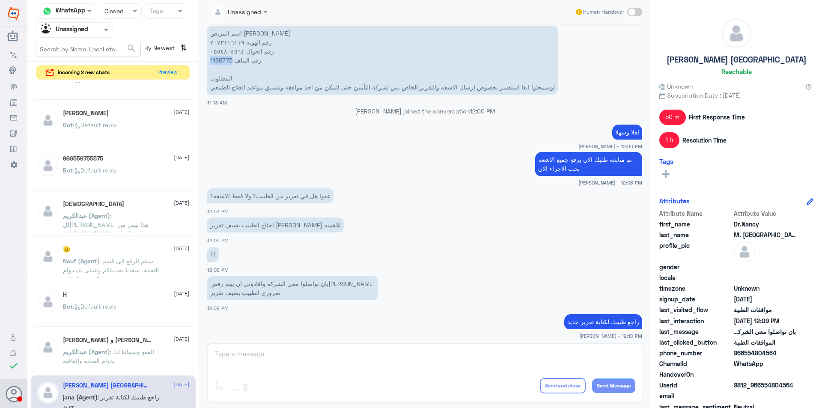
scroll to position [513, 0]
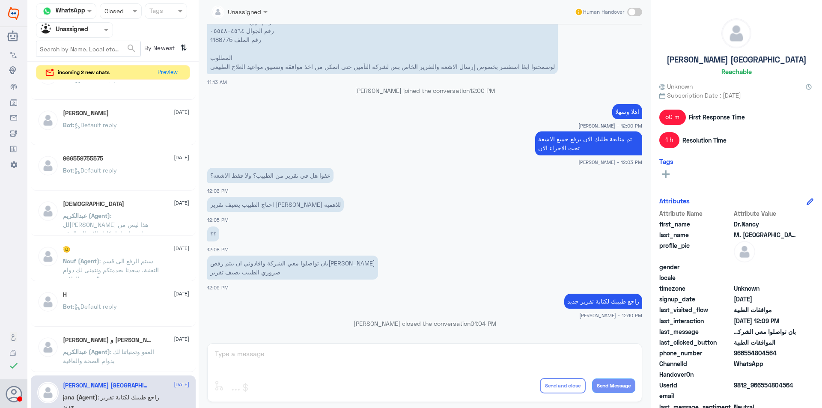
click at [129, 348] on span ": العفو وتمنياتنا لك بدوام الصحة والعافية" at bounding box center [108, 356] width 91 height 16
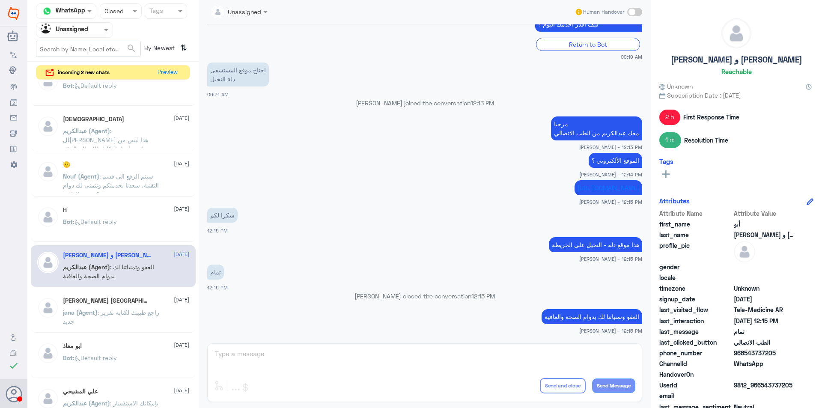
scroll to position [385, 0]
click at [140, 350] on div "ابو معاذ [DATE] Bot : Default reply" at bounding box center [126, 358] width 126 height 32
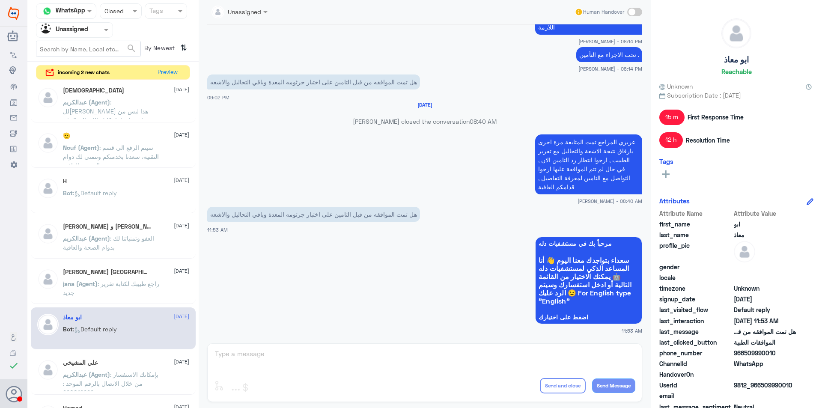
scroll to position [428, 0]
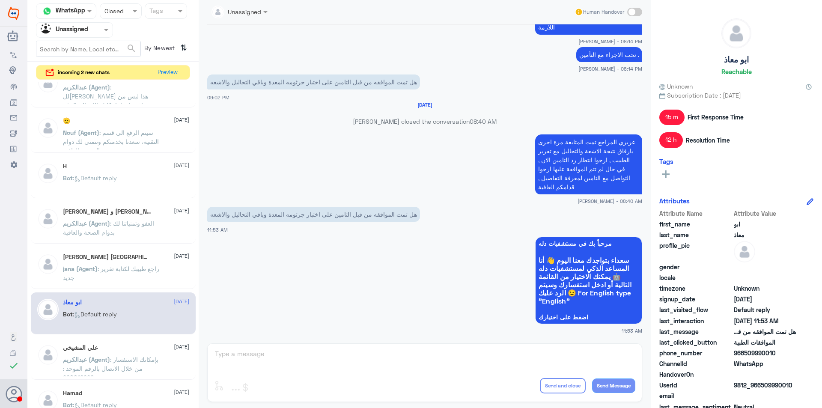
click at [131, 354] on div "[PERSON_NAME] [DATE][PERSON_NAME] (Agent) : بإمكانك الاستفسار من خلال الاتصال ب…" at bounding box center [126, 360] width 126 height 32
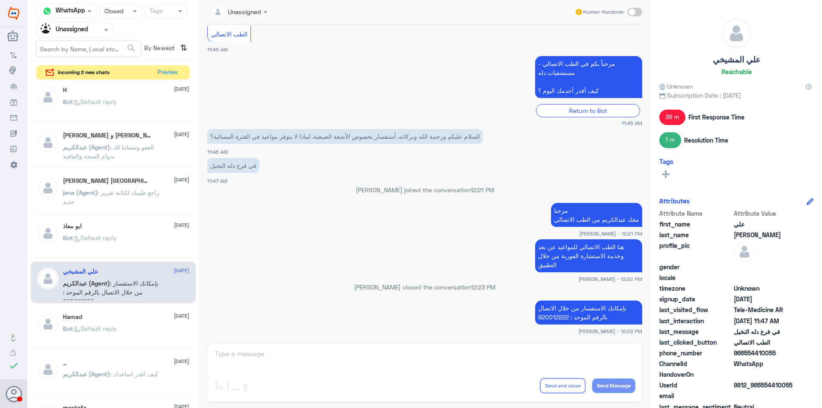
scroll to position [514, 0]
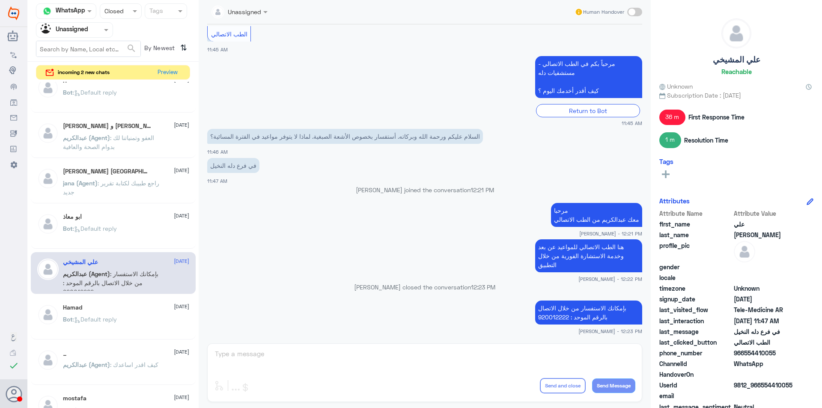
click at [132, 321] on div "Bot : Default reply" at bounding box center [126, 326] width 126 height 19
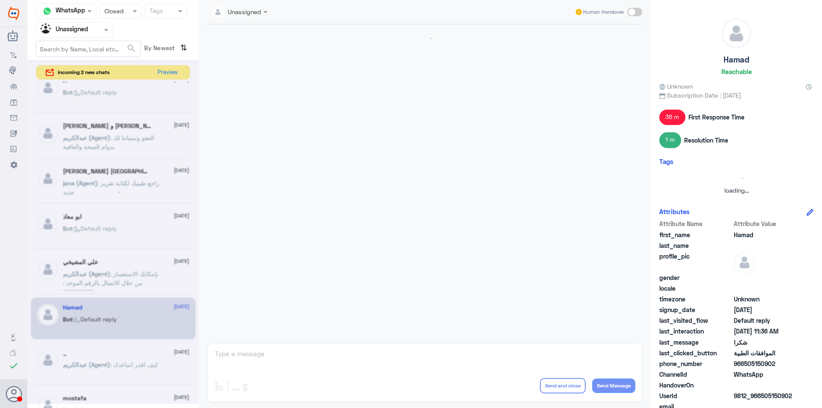
scroll to position [485, 0]
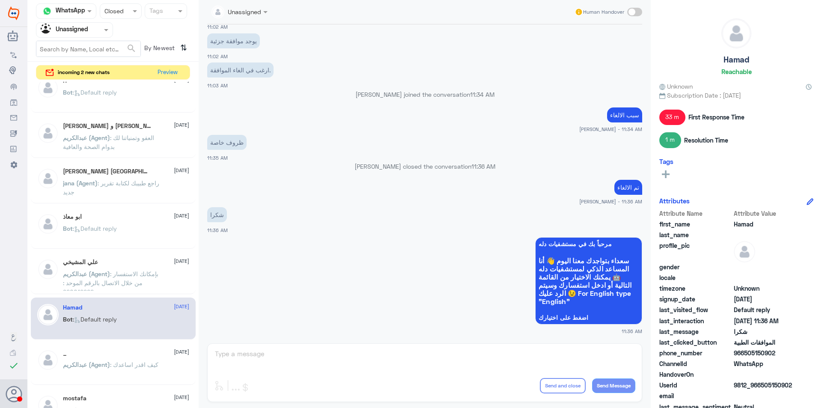
click at [131, 346] on div "_ [DATE][PERSON_NAME] (Agent) : كيف اقدر اساعدك" at bounding box center [113, 364] width 165 height 42
click at [127, 362] on span ": كيف اقدر اساعدك" at bounding box center [134, 364] width 48 height 7
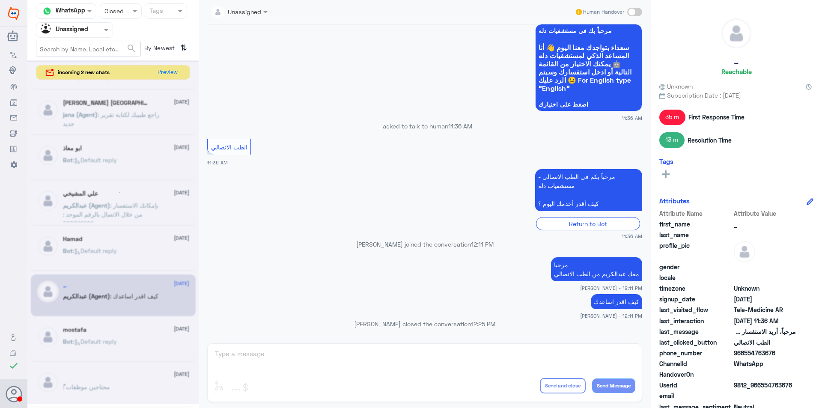
scroll to position [4, 0]
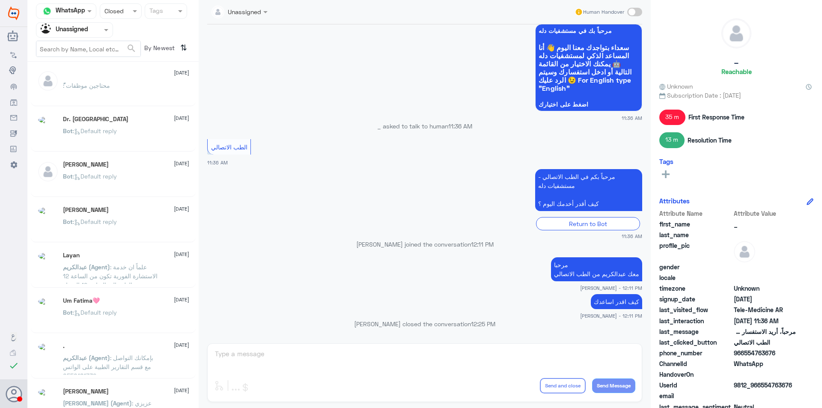
click at [137, 328] on div "Bot : Default reply" at bounding box center [126, 319] width 126 height 19
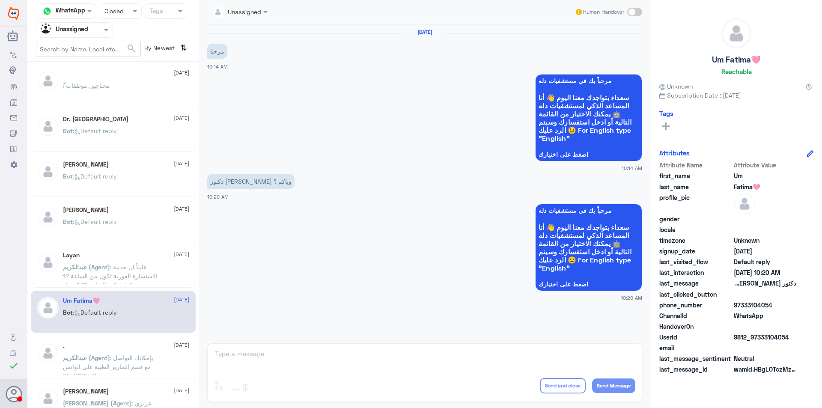
click at [119, 83] on div "ً : محتاجين موظفات" at bounding box center [126, 92] width 126 height 19
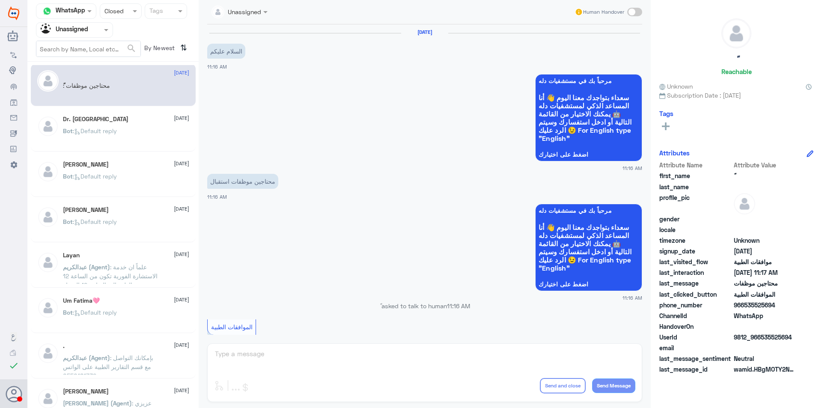
scroll to position [280, 0]
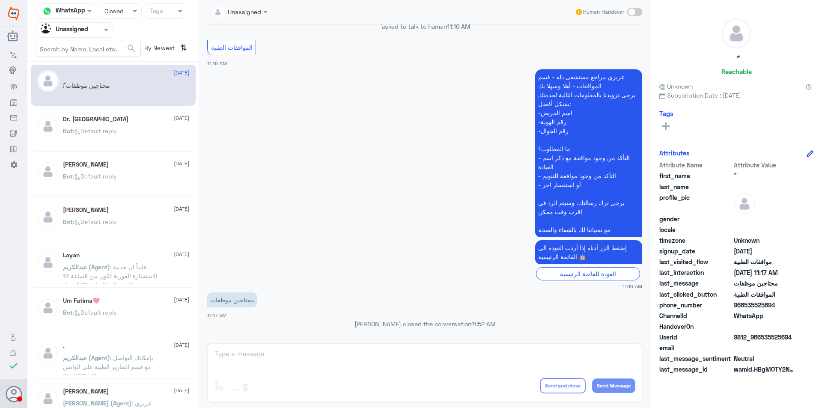
click at [125, 126] on div "Dr. Orainy [DATE] Bot : Default reply" at bounding box center [126, 132] width 126 height 32
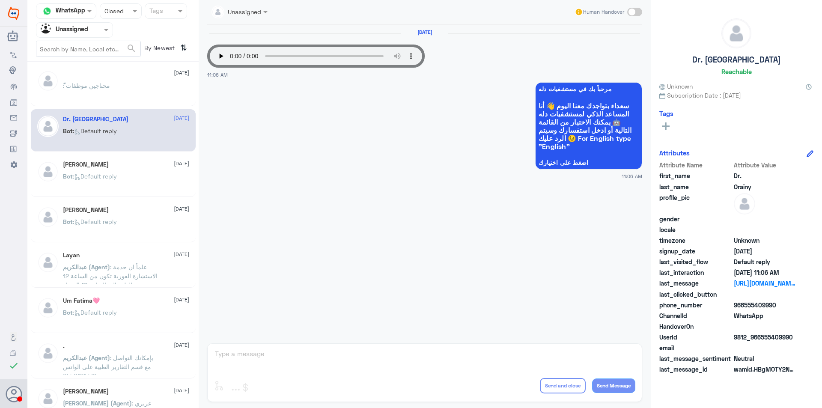
click at [128, 169] on div "[PERSON_NAME] [DATE] Bot : Default reply" at bounding box center [126, 177] width 126 height 32
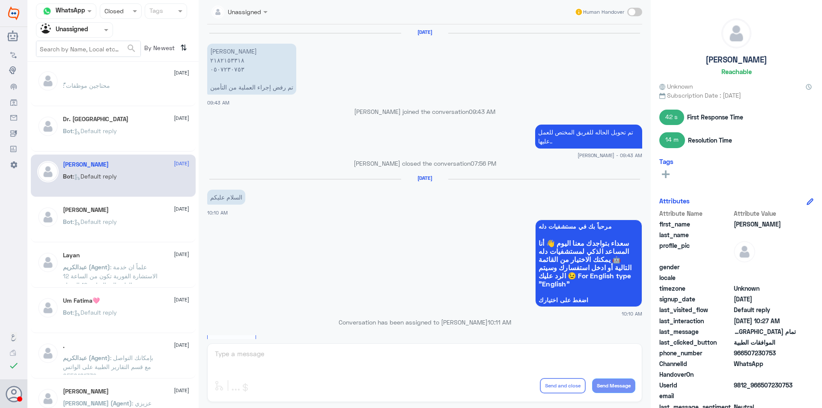
scroll to position [633, 0]
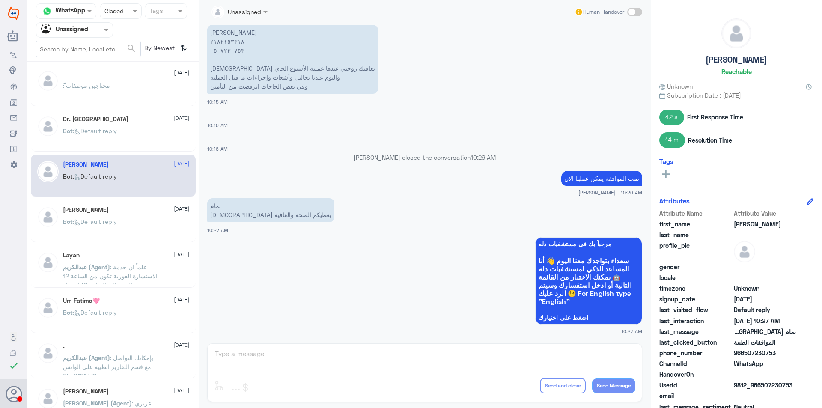
click at [131, 219] on div "[PERSON_NAME] [DATE] Bot : Default reply" at bounding box center [126, 222] width 126 height 32
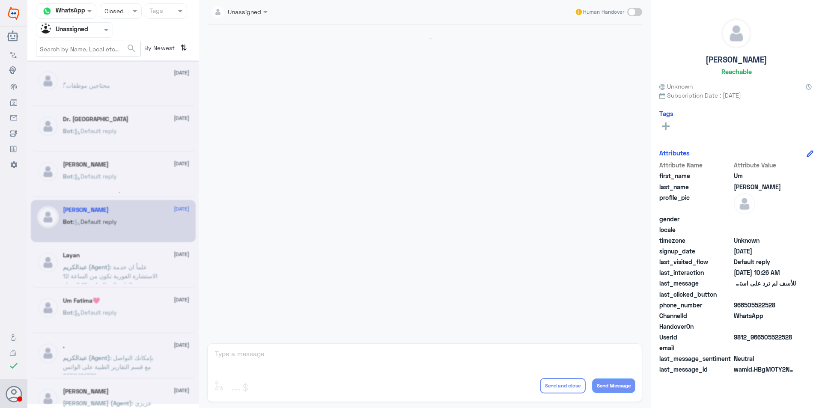
scroll to position [226, 0]
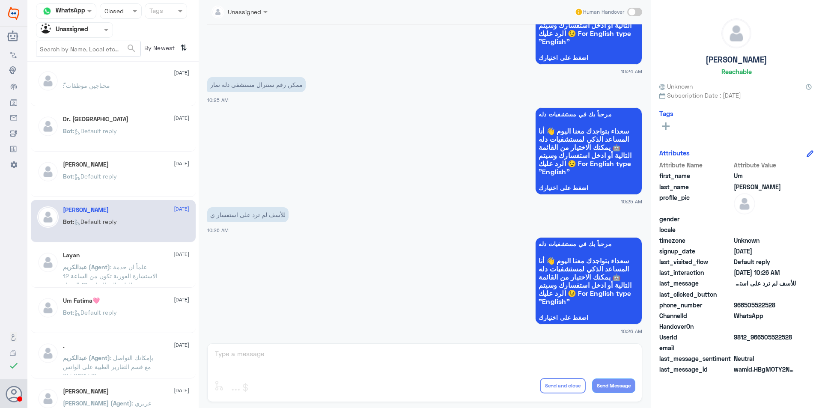
click at [131, 258] on div "Layan [DATE]" at bounding box center [126, 255] width 126 height 7
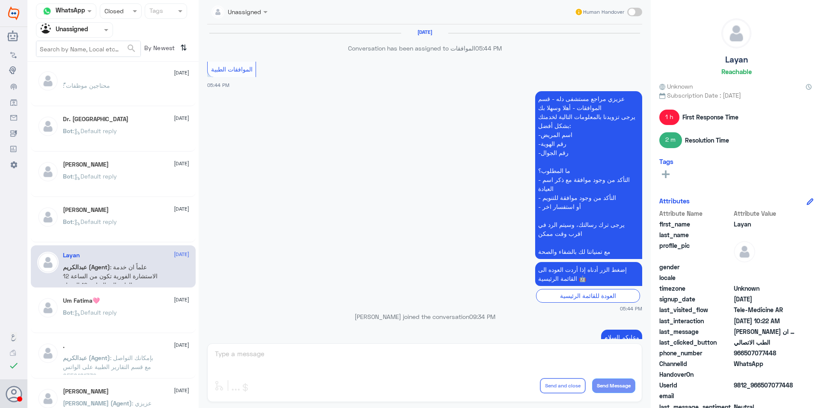
scroll to position [564, 0]
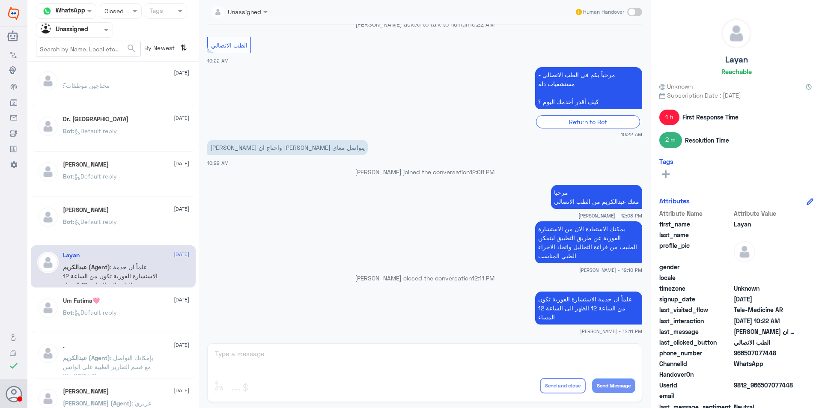
click at [133, 301] on div "Um Fatima🩷 [DATE]" at bounding box center [126, 300] width 126 height 7
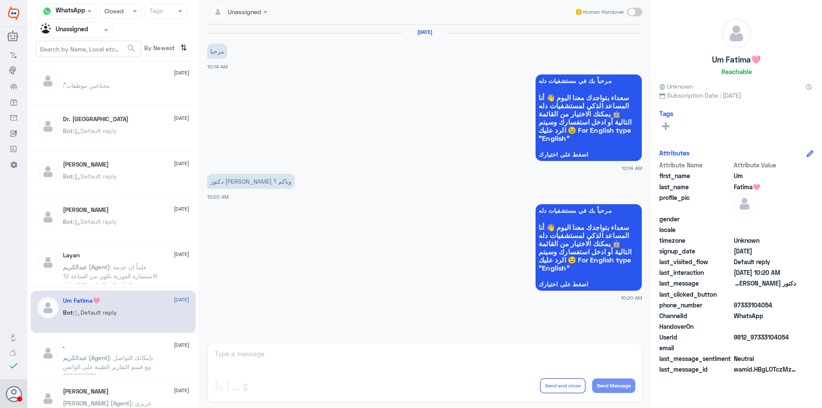
click at [131, 346] on div ". [DATE]" at bounding box center [126, 345] width 126 height 7
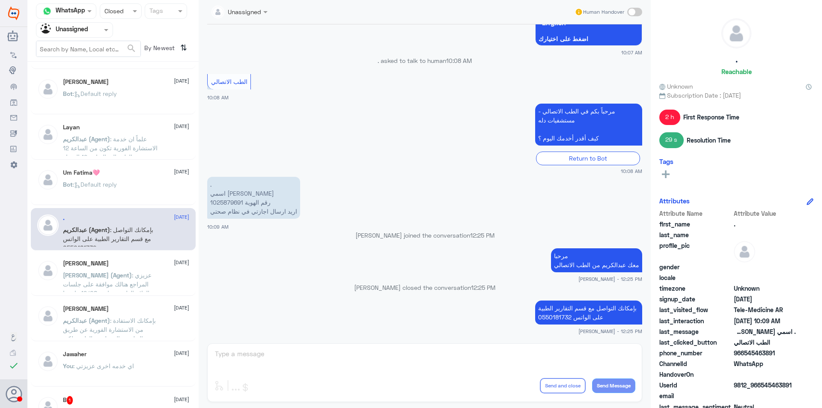
scroll to position [133, 0]
click at [131, 283] on span ": عزيزي المراجع هنالك موافقة على جلسات العلاج الطبيعي بتاريخ 19/08 , ارجوا مراج…" at bounding box center [110, 292] width 94 height 43
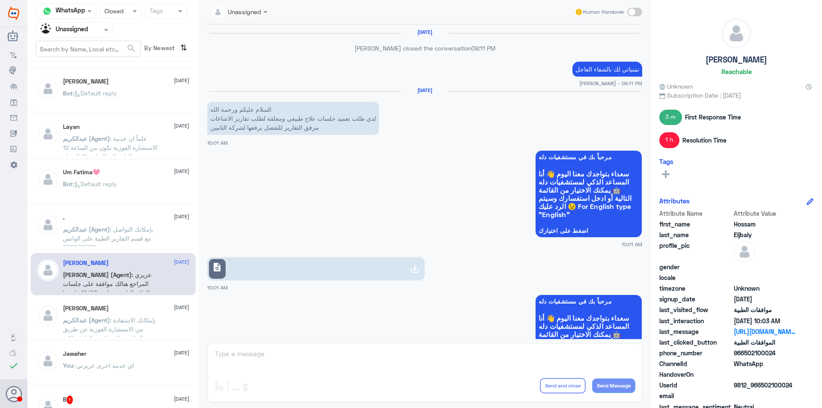
scroll to position [765, 0]
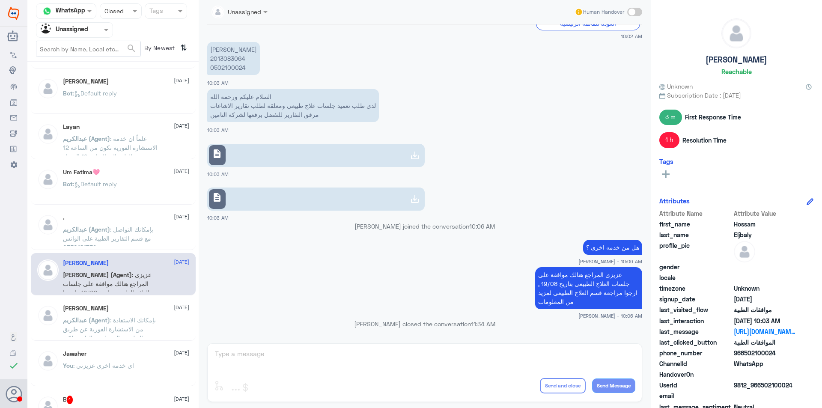
click at [133, 316] on span ": بإمكانك الاستفادة من الاستشارة الفورية عن طريق التطبيق والدخول مع الطبيب لكي …" at bounding box center [109, 337] width 93 height 43
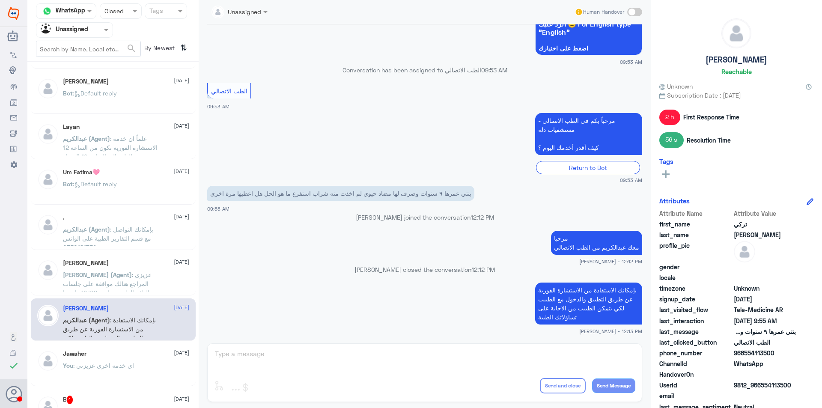
click at [133, 265] on div "Hossam Eljbaly [DATE]" at bounding box center [126, 262] width 126 height 7
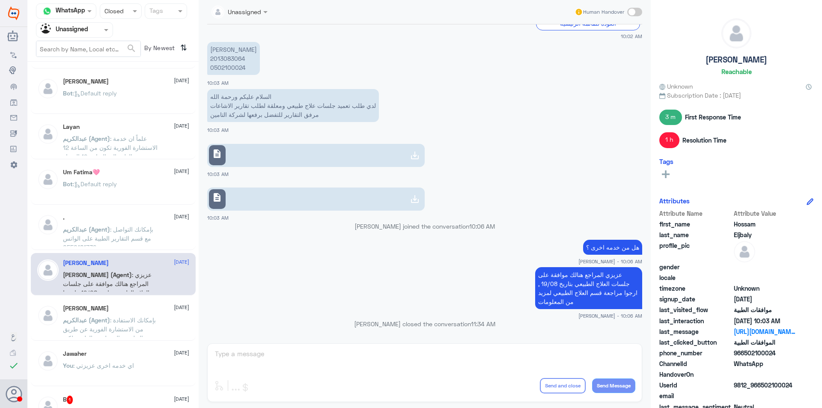
click at [115, 330] on span ": بإمكانك الاستفادة من الاستشارة الفورية عن طريق التطبيق والدخول مع الطبيب لكي …" at bounding box center [109, 337] width 93 height 43
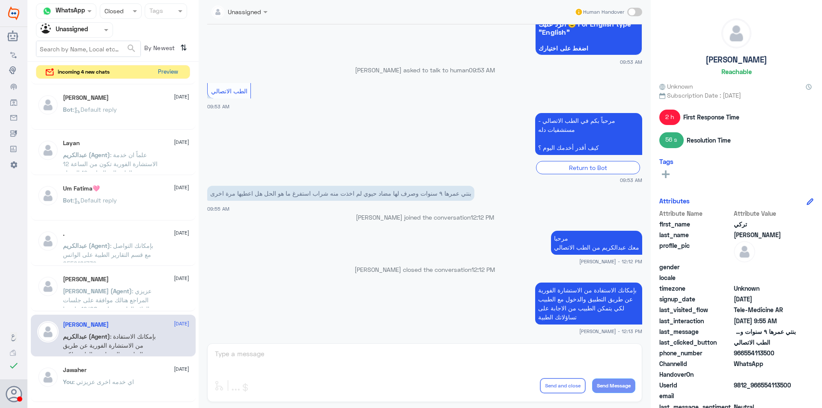
click at [161, 73] on button "Preview" at bounding box center [168, 71] width 27 height 13
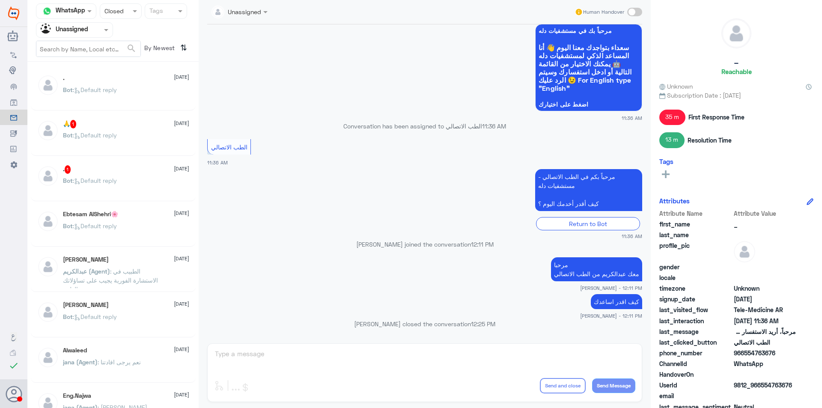
click at [71, 40] on nav "Channel WhatsApp Status × Closed Tags Agent Filter Unassigned search By Newest ⇅" at bounding box center [112, 32] width 171 height 58
click at [76, 30] on input "text" at bounding box center [64, 30] width 47 height 10
click at [83, 94] on Team "Your Team" at bounding box center [69, 95] width 29 height 7
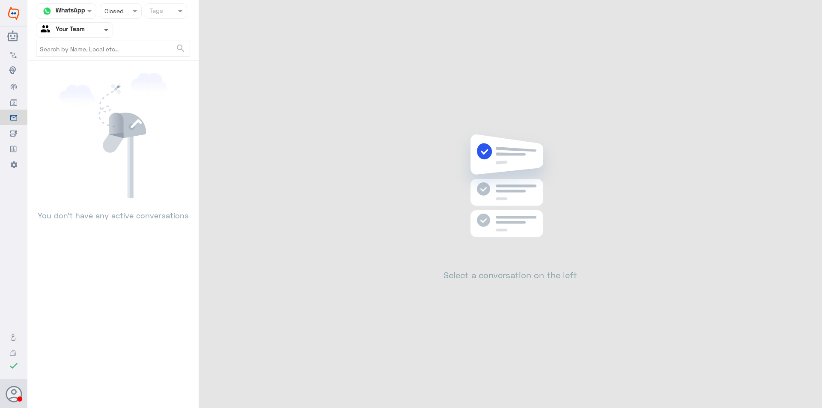
click at [107, 31] on span at bounding box center [106, 30] width 4 height 3
click at [89, 55] on div "Unassigned" at bounding box center [74, 57] width 77 height 20
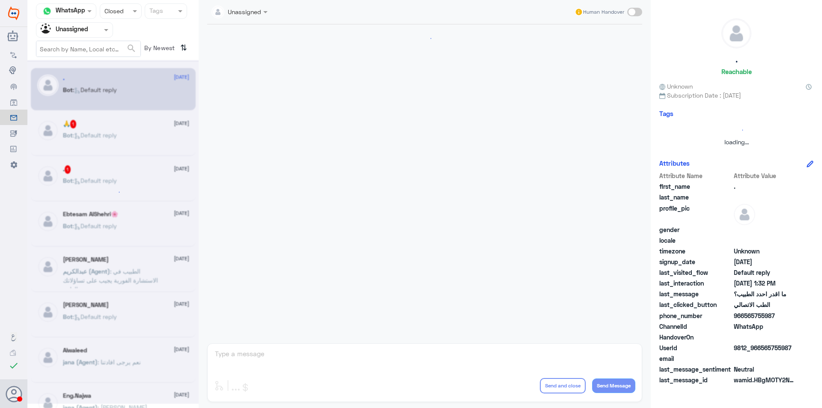
scroll to position [462, 0]
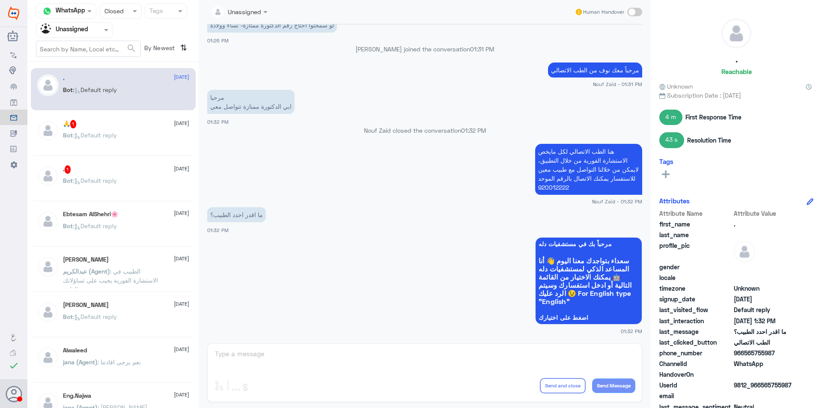
click at [99, 33] on div at bounding box center [74, 30] width 76 height 10
click at [98, 92] on div "Your Team" at bounding box center [74, 96] width 77 height 20
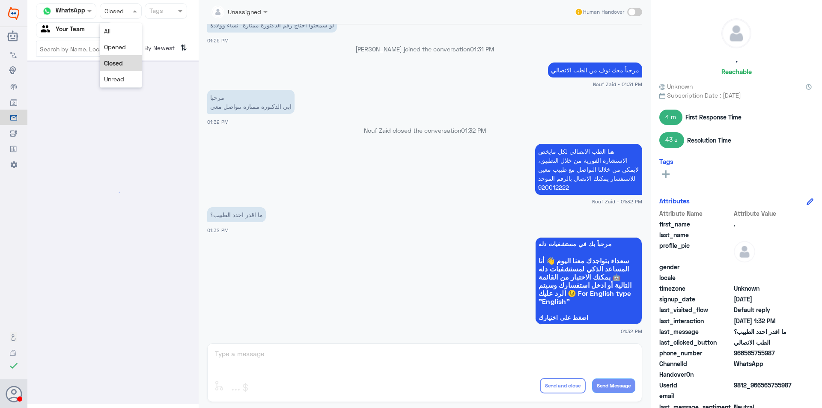
drag, startPoint x: 131, startPoint y: 5, endPoint x: 124, endPoint y: 35, distance: 30.3
click at [131, 12] on div "Status × Closed" at bounding box center [121, 10] width 42 height 15
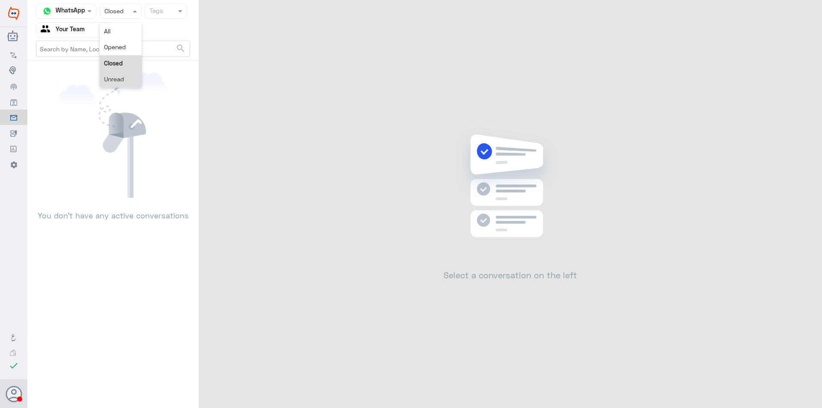
click at [122, 81] on span "Unread" at bounding box center [114, 78] width 20 height 7
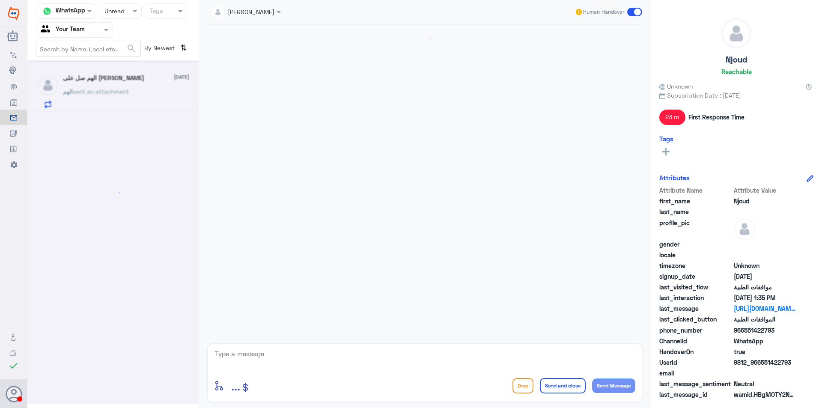
scroll to position [624, 0]
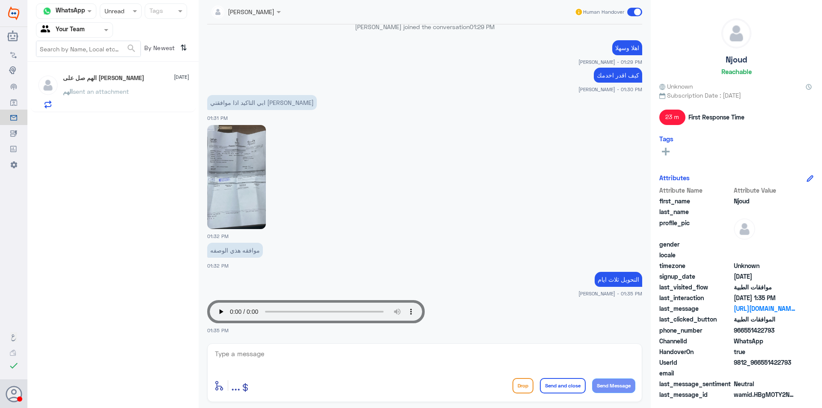
click at [123, 83] on div "الهم صل على [PERSON_NAME] [DATE] الهم sent an attachment" at bounding box center [126, 91] width 126 height 34
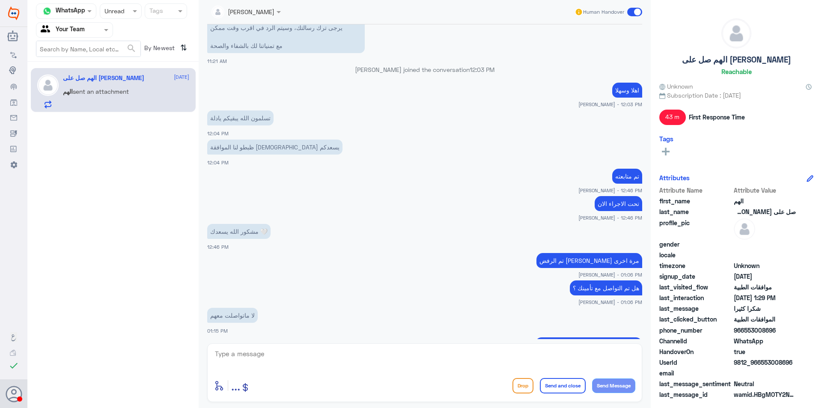
scroll to position [355, 0]
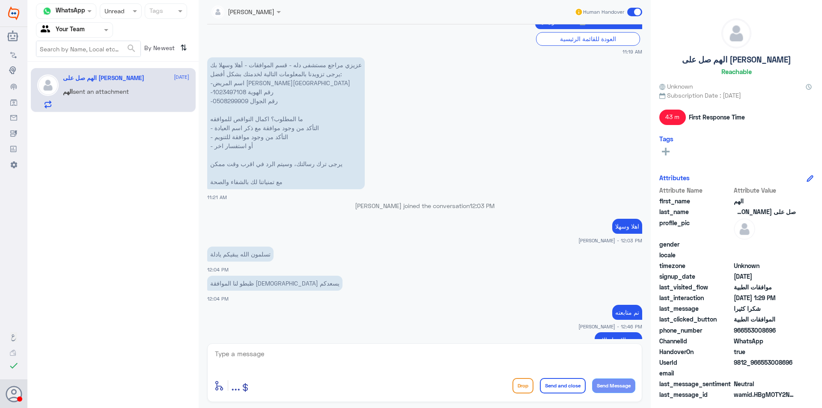
click at [78, 26] on input "text" at bounding box center [64, 30] width 47 height 10
click at [85, 78] on div "Your Inbox" at bounding box center [74, 77] width 77 height 20
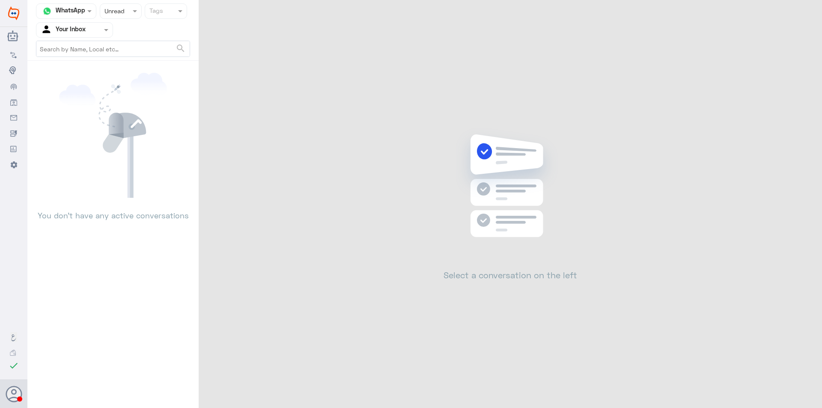
drag, startPoint x: 89, startPoint y: 30, endPoint x: 90, endPoint y: 38, distance: 8.2
click at [90, 38] on nav "Channel WhatsApp Status × Unread Tags Agent Filter Your Inbox search" at bounding box center [112, 31] width 171 height 57
click at [93, 56] on div "Unassigned" at bounding box center [74, 57] width 77 height 20
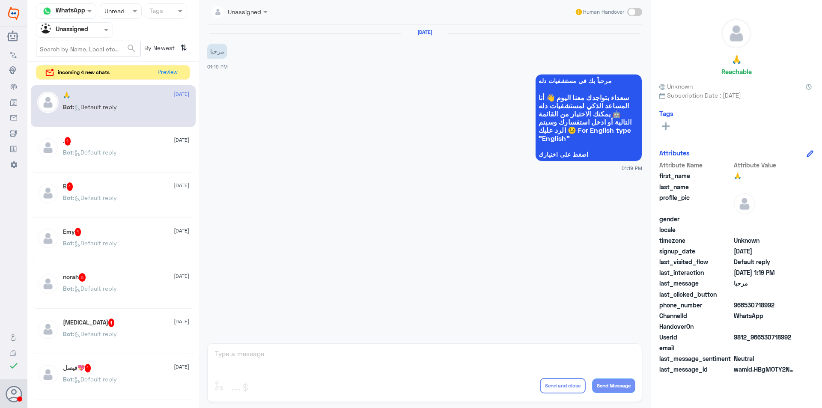
click at [113, 145] on div ". 1 [DATE]" at bounding box center [126, 141] width 126 height 9
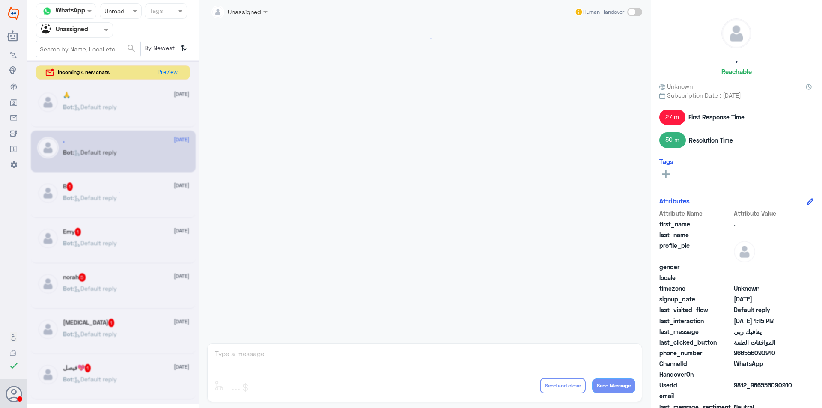
click at [94, 30] on div at bounding box center [74, 30] width 76 height 10
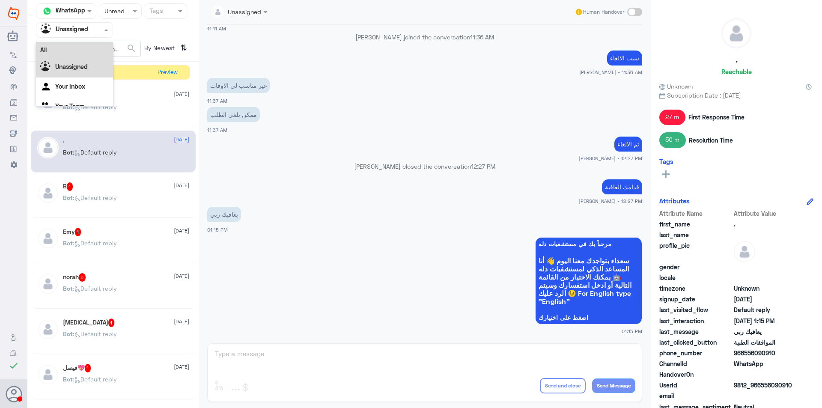
scroll to position [11, 0]
click at [90, 81] on div "Your Inbox" at bounding box center [74, 77] width 77 height 20
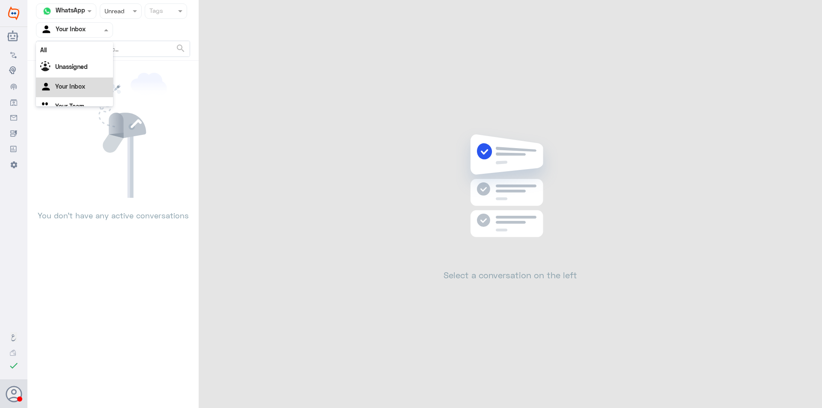
click at [96, 23] on div "Agent Filter Your Inbox" at bounding box center [74, 29] width 77 height 15
click at [86, 103] on div "Your Team" at bounding box center [74, 96] width 77 height 20
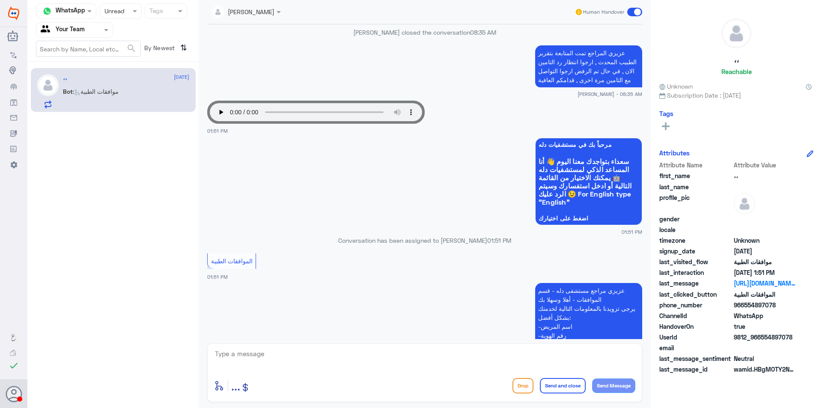
scroll to position [686, 0]
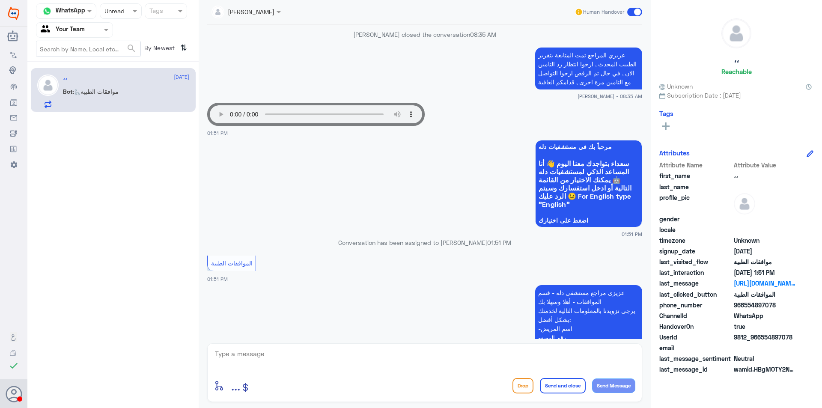
click at [741, 390] on div "،، Reachable Unknown Subscription Date : [DATE] Tags Attributes Attribute Name …" at bounding box center [736, 205] width 171 height 411
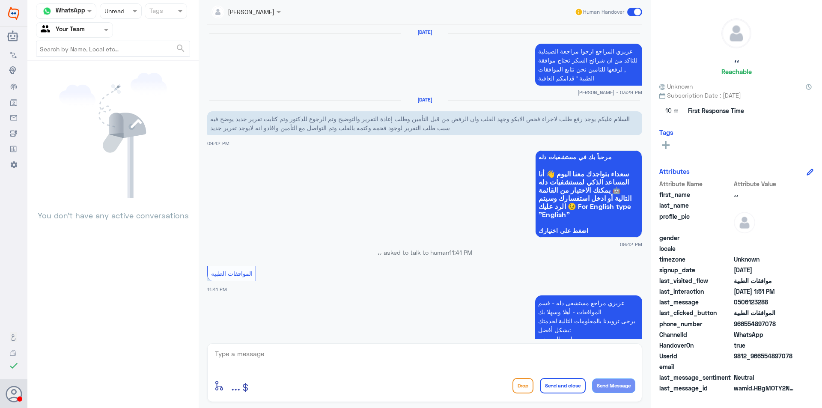
scroll to position [891, 0]
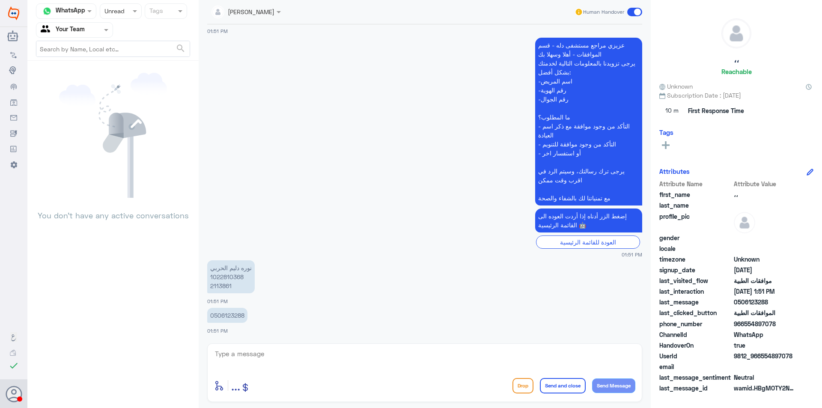
click at [103, 36] on div "Agent Filter Your Team" at bounding box center [74, 29] width 77 height 15
click at [83, 76] on Inbox "Your Inbox" at bounding box center [70, 75] width 30 height 7
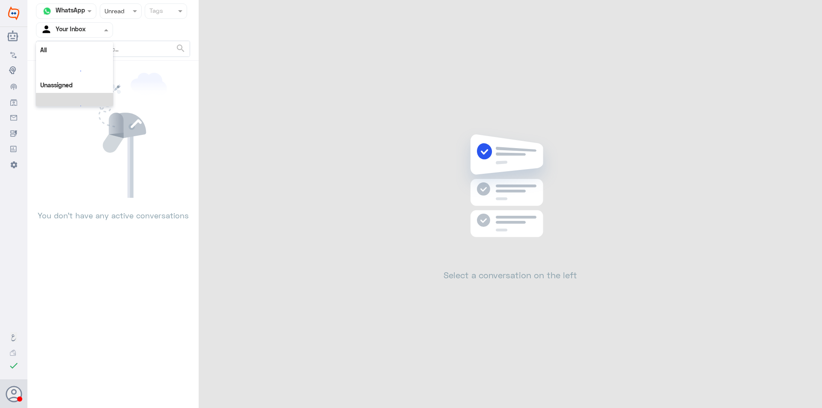
click at [91, 28] on div at bounding box center [74, 30] width 76 height 10
click at [85, 98] on div "Your Team" at bounding box center [74, 96] width 77 height 20
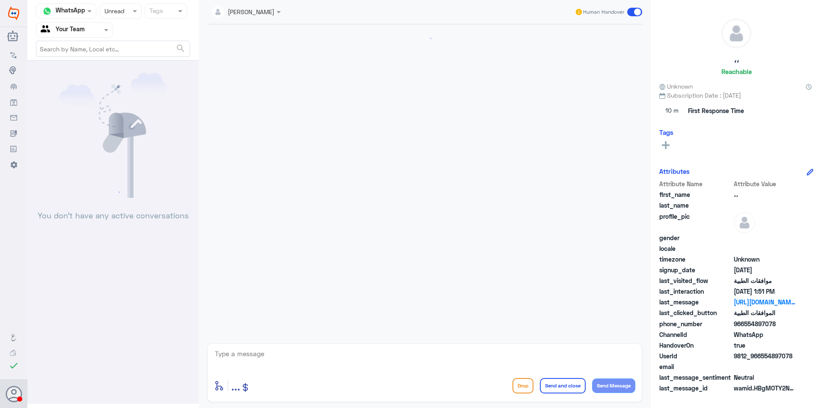
scroll to position [861, 0]
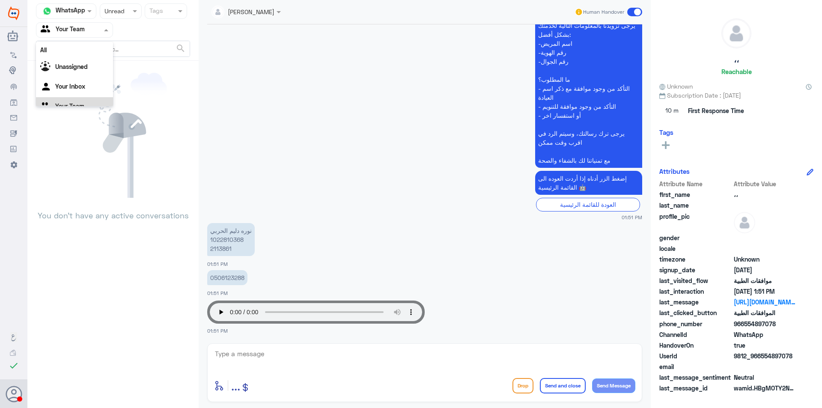
click at [92, 30] on div at bounding box center [74, 30] width 76 height 10
click at [91, 61] on div "Unassigned" at bounding box center [74, 57] width 77 height 20
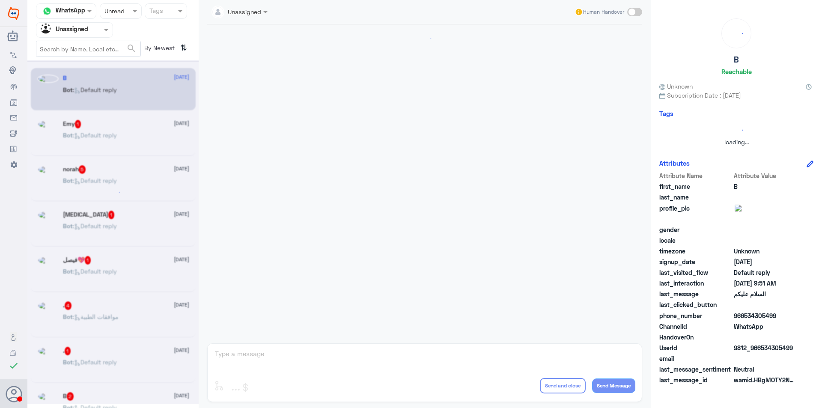
scroll to position [0, 0]
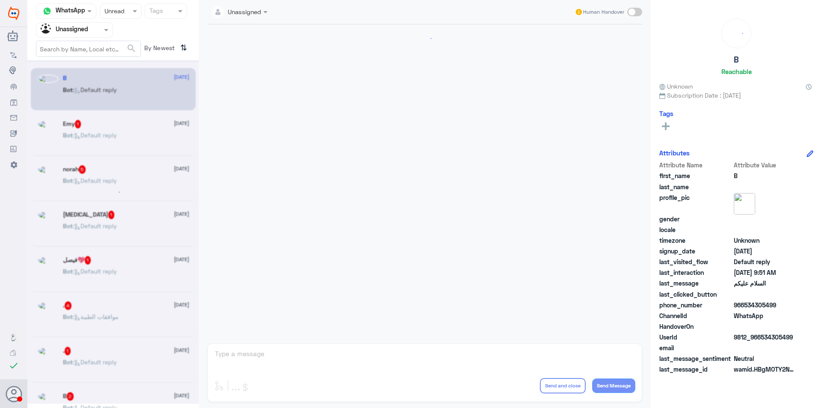
click at [127, 12] on div at bounding box center [120, 11] width 41 height 10
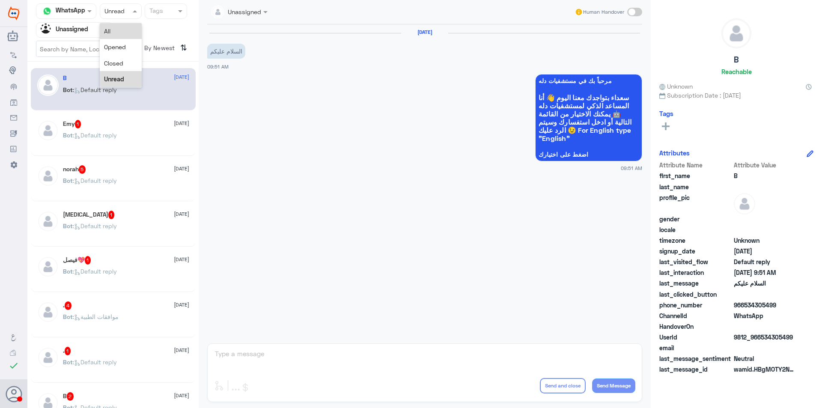
click at [120, 31] on div "All" at bounding box center [121, 31] width 42 height 16
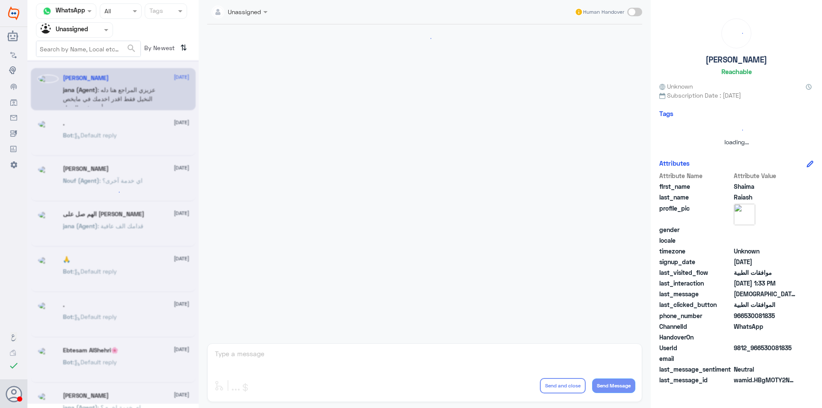
click at [89, 31] on div at bounding box center [74, 30] width 76 height 10
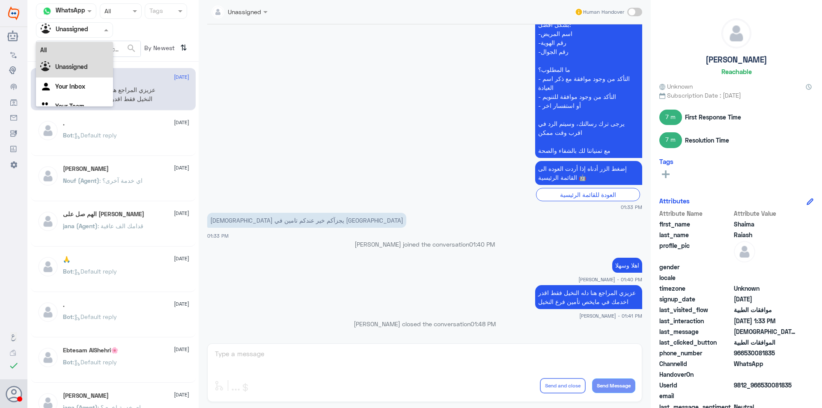
scroll to position [11, 0]
click at [92, 94] on div "Your Team" at bounding box center [74, 96] width 77 height 20
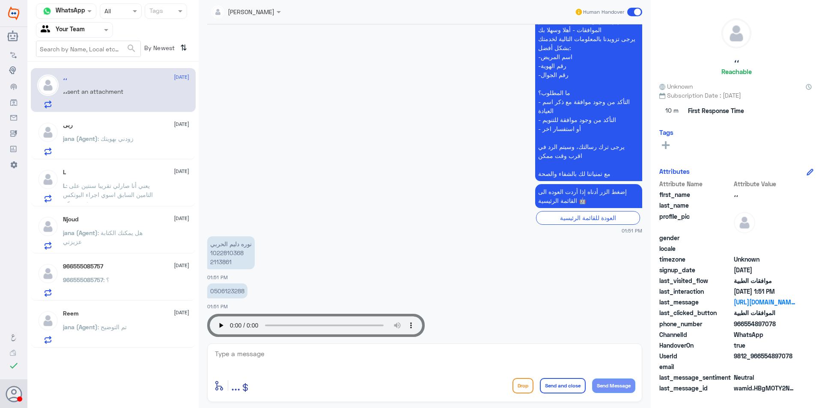
scroll to position [861, 0]
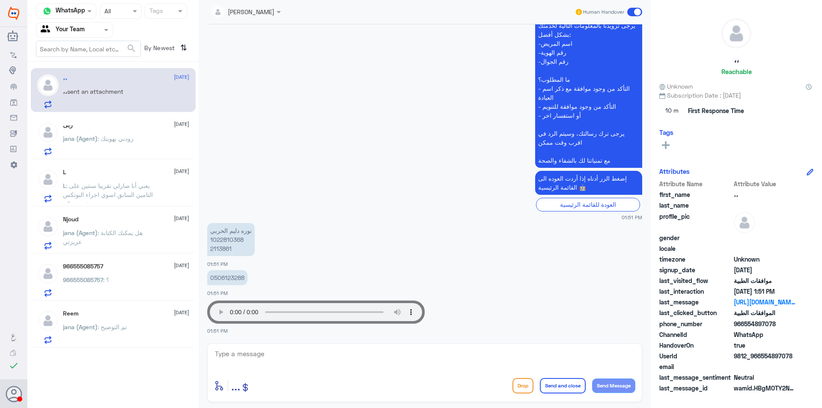
click at [217, 248] on p "[PERSON_NAME] 1022810368 2113861" at bounding box center [231, 239] width 48 height 33
copy p "2113861"
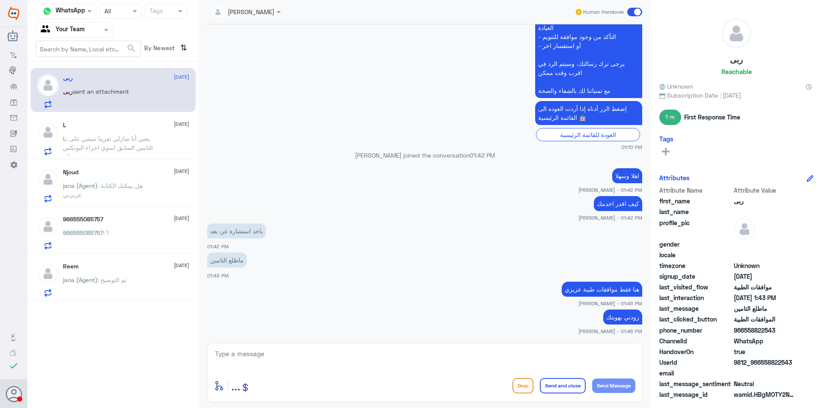
scroll to position [289, 0]
click at [140, 148] on span ": يعني أنا صارلي تقريبا سنتين على التامين السابق اسوي اجراء البوتكس ومثبته عندكم" at bounding box center [108, 147] width 90 height 25
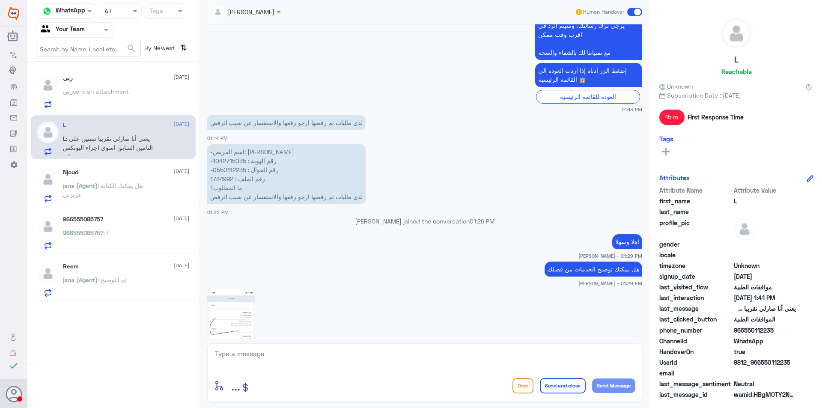
scroll to position [499, 0]
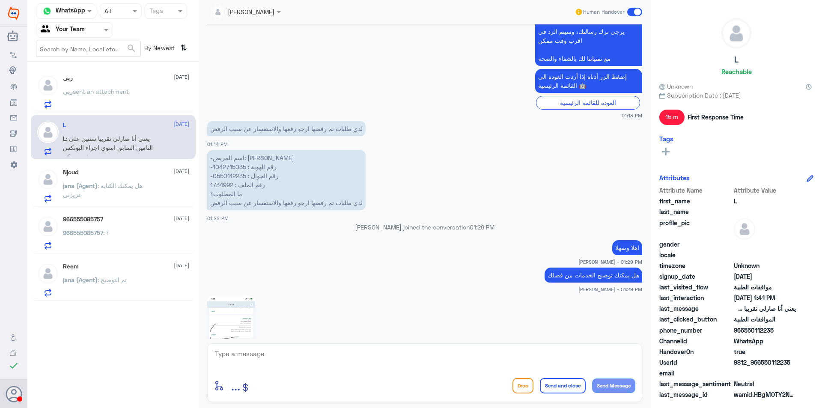
click at [233, 170] on p "-اسم المريض: [PERSON_NAME] -رقم الهوية : 1042715035 -رقم الجوال : 0550112235 رق…" at bounding box center [286, 180] width 158 height 60
copy p "1042715035"
click at [231, 184] on p "-اسم المريض: [PERSON_NAME] -رقم الهوية : 1042715035 -رقم الجوال : 0550112235 رق…" at bounding box center [286, 180] width 158 height 60
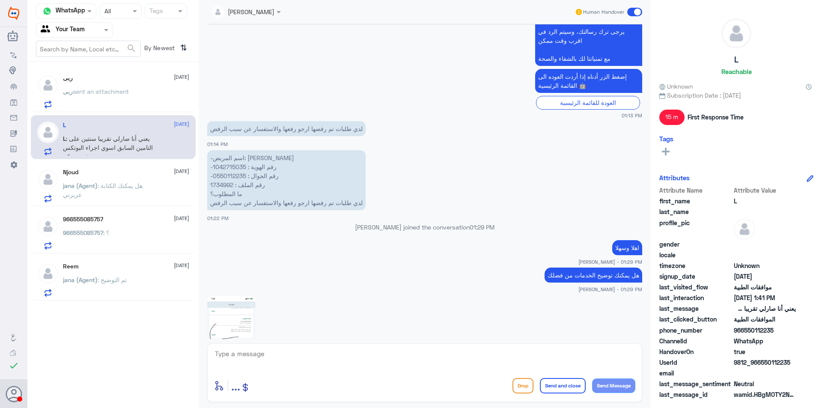
copy p "1734992"
click at [248, 336] on img at bounding box center [231, 348] width 48 height 104
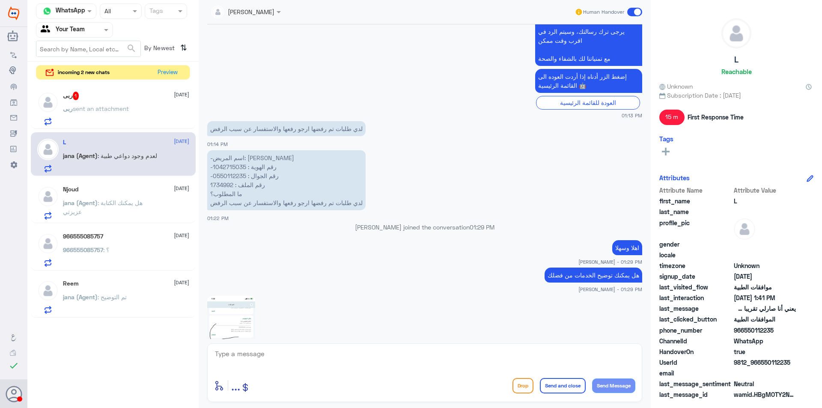
scroll to position [725, 0]
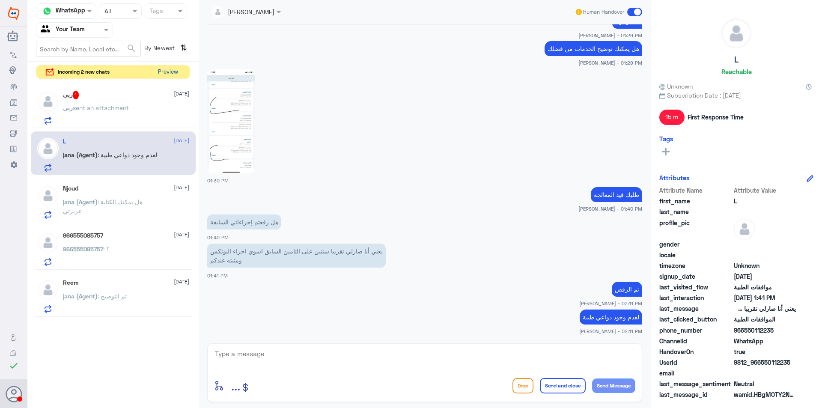
click at [165, 71] on button "Preview" at bounding box center [168, 71] width 27 height 13
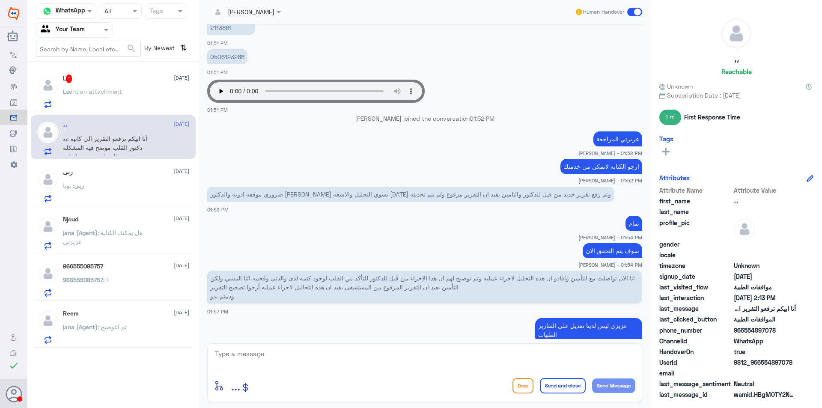
scroll to position [961, 0]
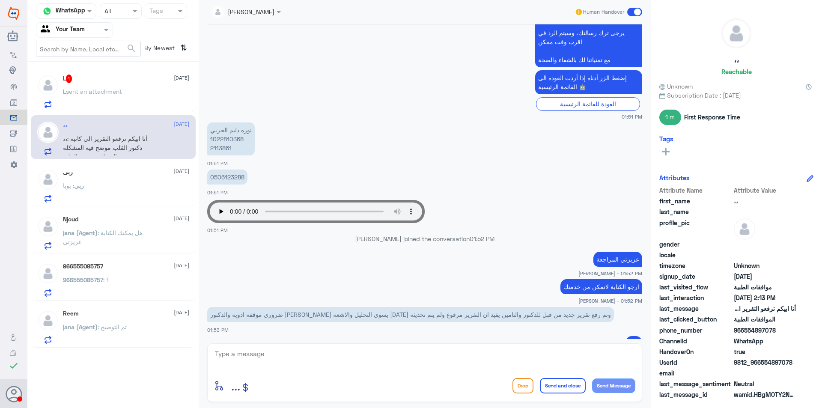
click at [221, 145] on p "[PERSON_NAME] 1022810368 2113861" at bounding box center [231, 138] width 48 height 33
copy p "2113861"
click at [558, 167] on div "[PERSON_NAME] 1022810368 2113861 01:51 PM" at bounding box center [424, 143] width 435 height 47
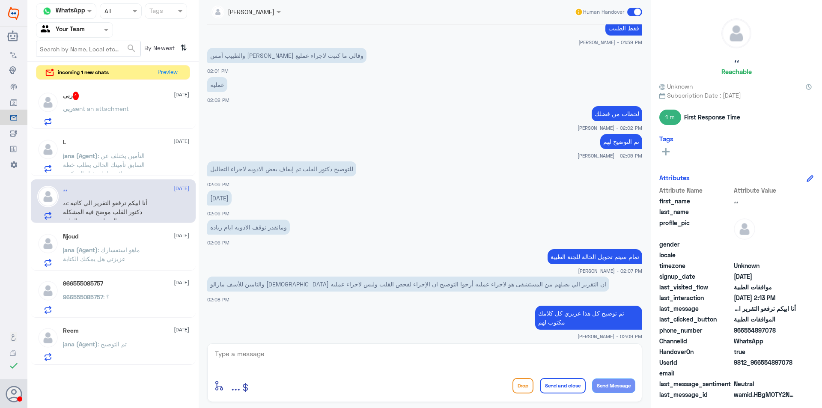
scroll to position [1450, 0]
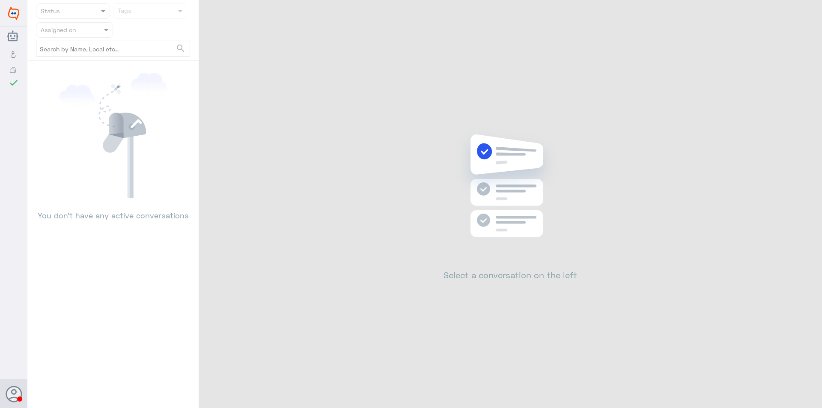
click at [97, 39] on nav "Status Tags Assigned on search" at bounding box center [112, 31] width 171 height 57
click at [95, 33] on div at bounding box center [74, 30] width 76 height 10
click at [139, 14] on div "Status Tags" at bounding box center [113, 10] width 154 height 15
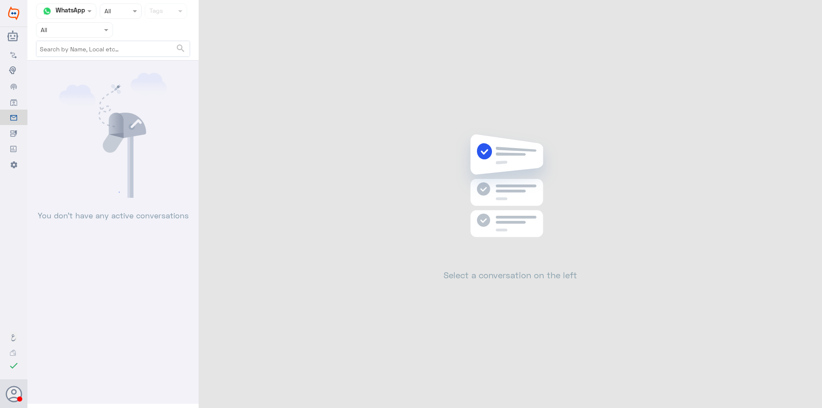
click at [139, 14] on div "Channel WhatsApp Status × All Tags" at bounding box center [113, 10] width 154 height 15
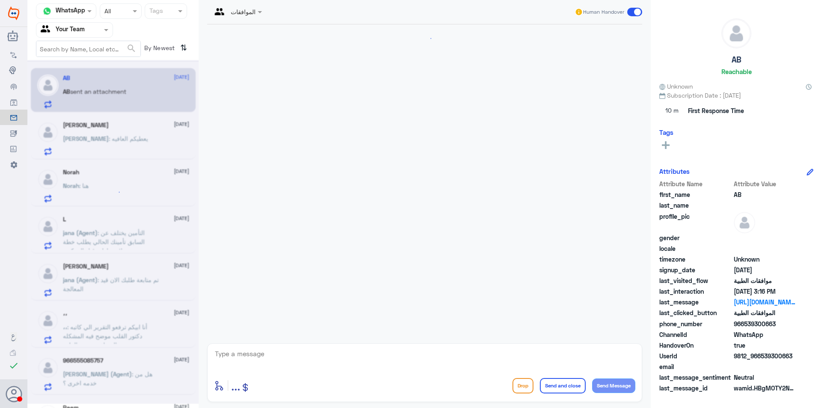
click at [130, 15] on div at bounding box center [120, 11] width 41 height 10
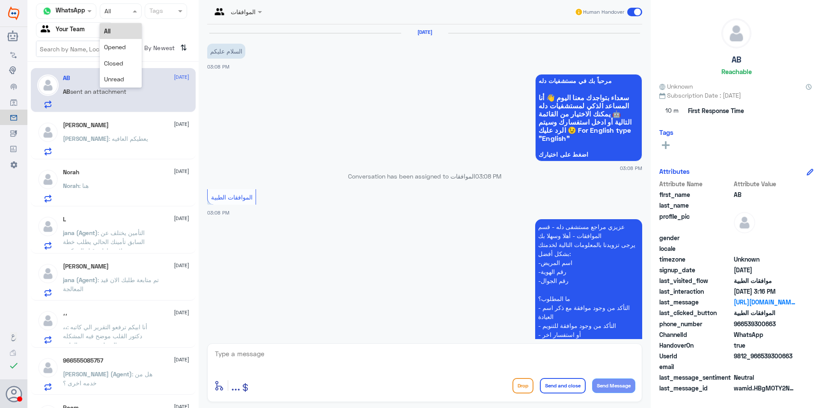
scroll to position [808, 0]
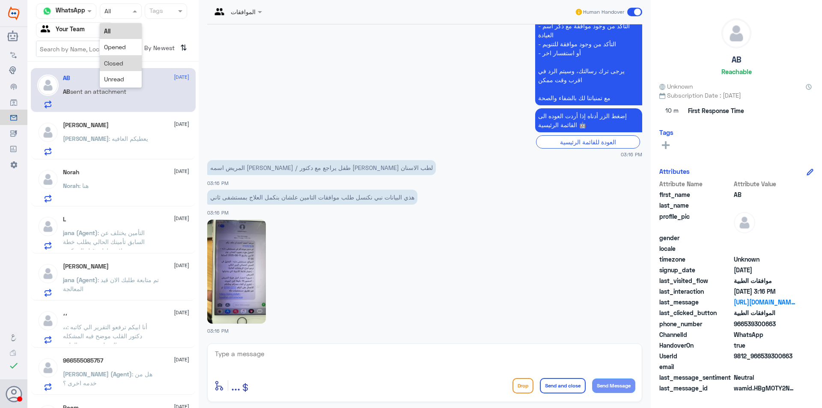
click at [120, 66] on span "Closed" at bounding box center [113, 63] width 19 height 7
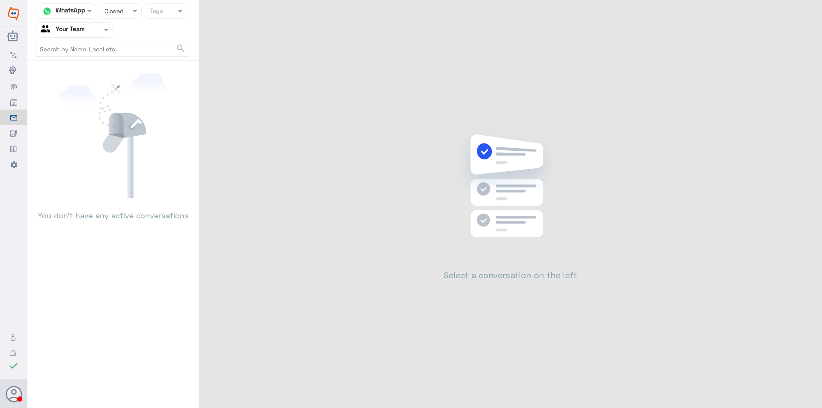
click at [96, 34] on div at bounding box center [74, 30] width 76 height 10
click at [89, 62] on div "Unassigned" at bounding box center [74, 68] width 77 height 20
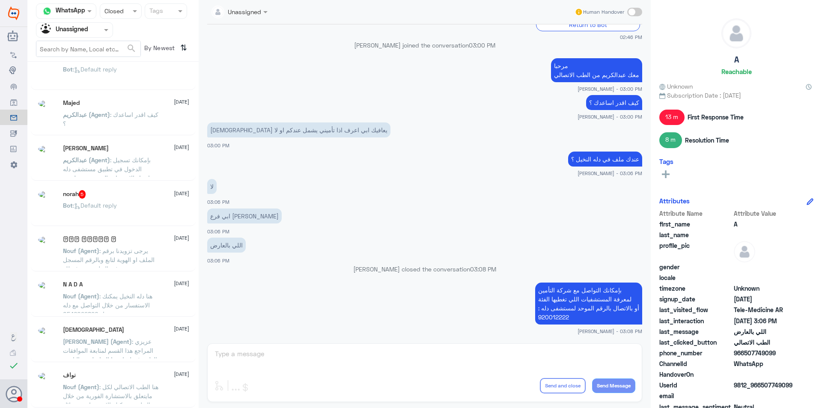
scroll to position [4, 0]
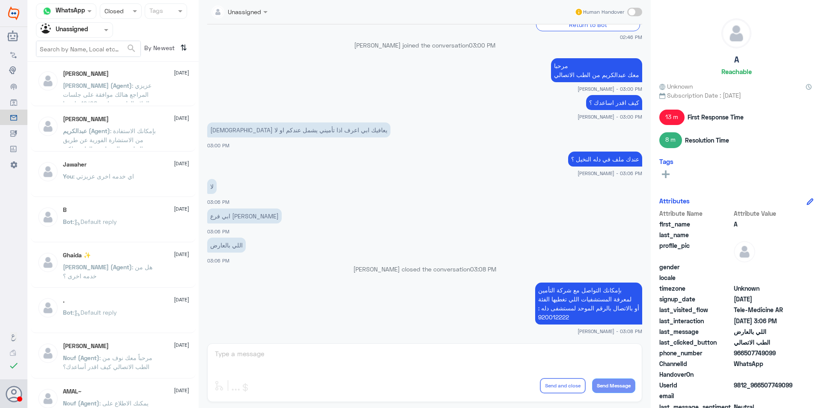
click at [135, 180] on div "You : اي خدمه اخرى عزيزتي" at bounding box center [126, 183] width 126 height 19
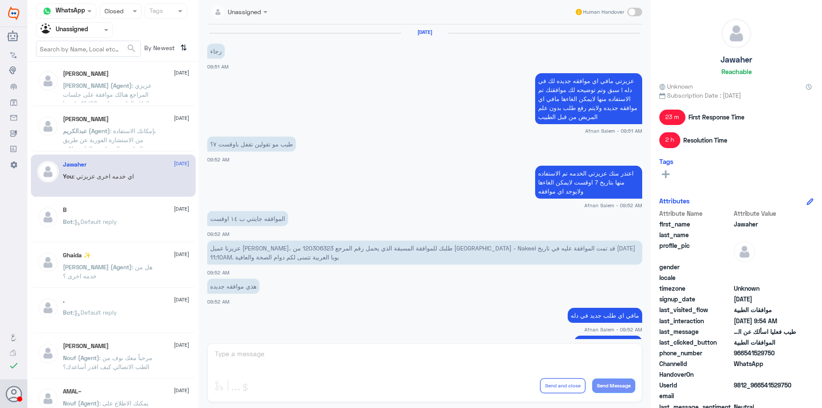
scroll to position [374, 0]
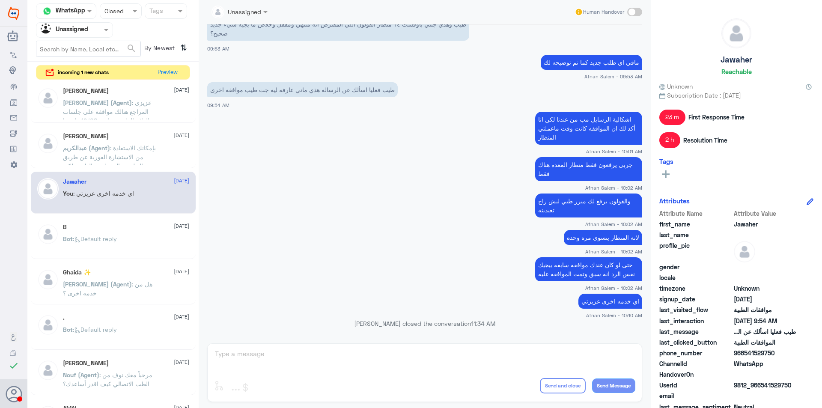
click at [102, 25] on span at bounding box center [107, 29] width 11 height 9
click at [85, 97] on div "Your Team" at bounding box center [74, 96] width 77 height 20
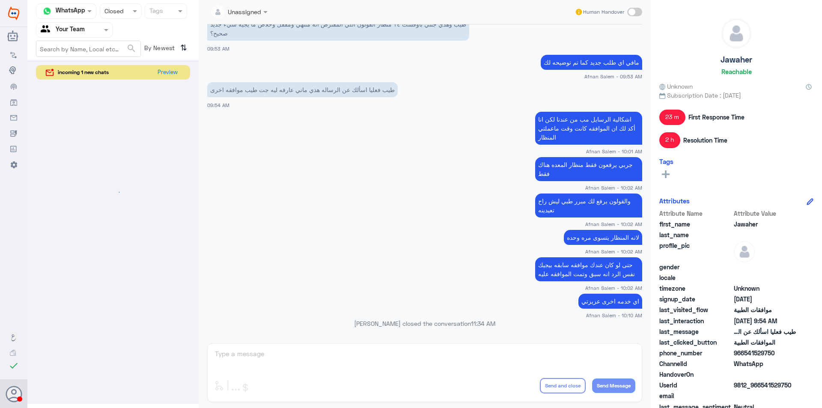
drag, startPoint x: 128, startPoint y: 5, endPoint x: 128, endPoint y: 15, distance: 9.4
click at [128, 6] on div "Status × Closed" at bounding box center [121, 10] width 42 height 15
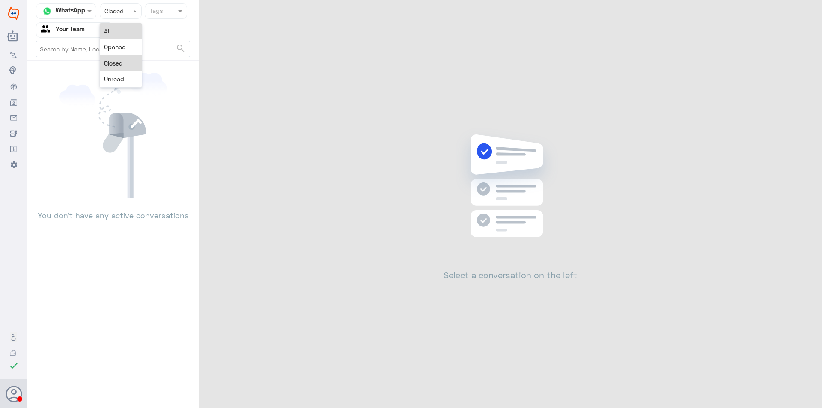
click at [120, 30] on div "All" at bounding box center [121, 31] width 42 height 16
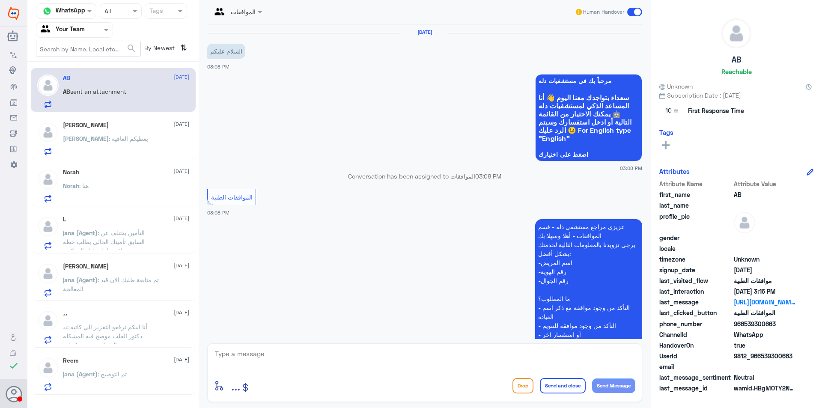
scroll to position [808, 0]
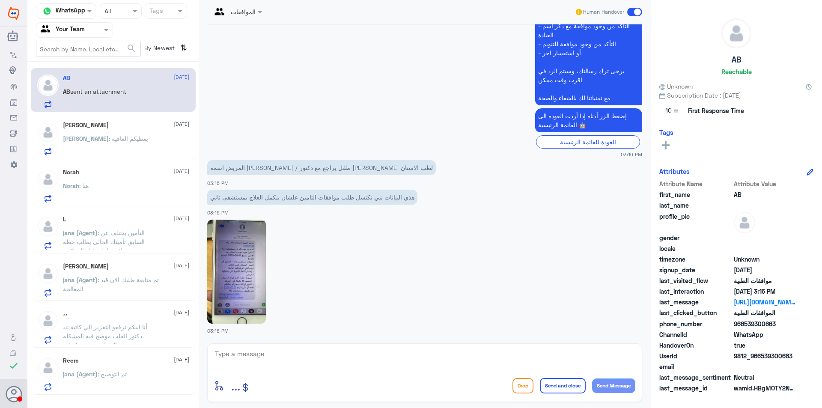
click at [103, 31] on span at bounding box center [107, 29] width 11 height 9
click at [158, 172] on div "Norah [DATE]" at bounding box center [126, 172] width 126 height 7
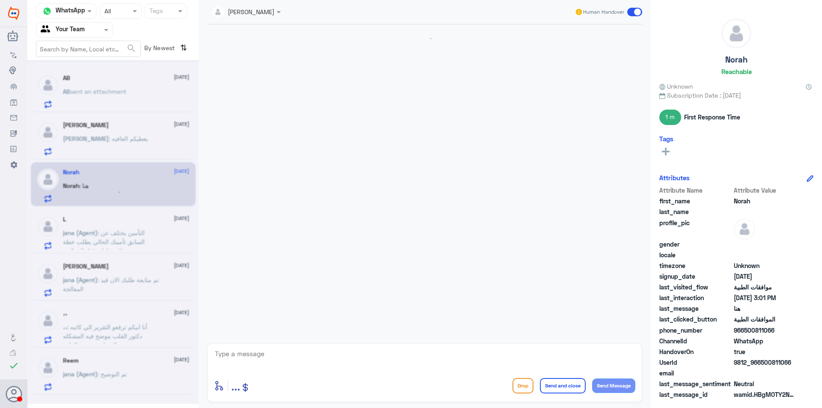
scroll to position [351, 0]
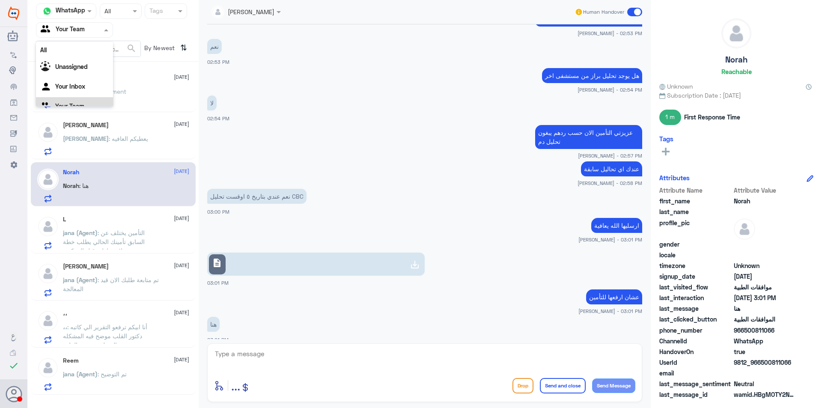
click at [84, 28] on input "text" at bounding box center [64, 30] width 47 height 10
click at [132, 90] on div "AB sent an attachment" at bounding box center [126, 98] width 126 height 19
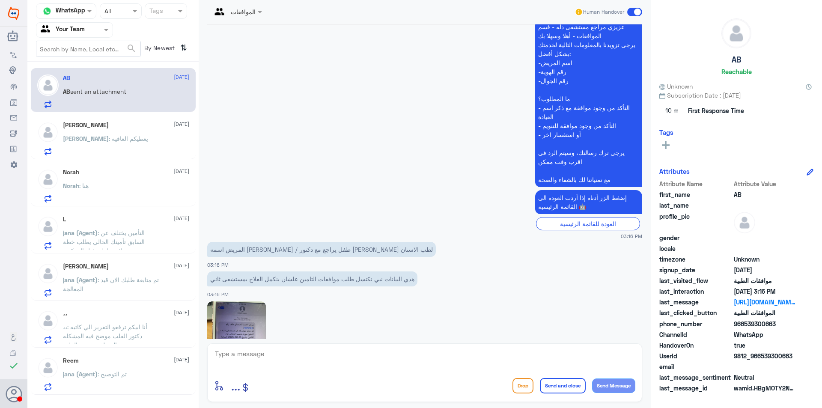
scroll to position [808, 0]
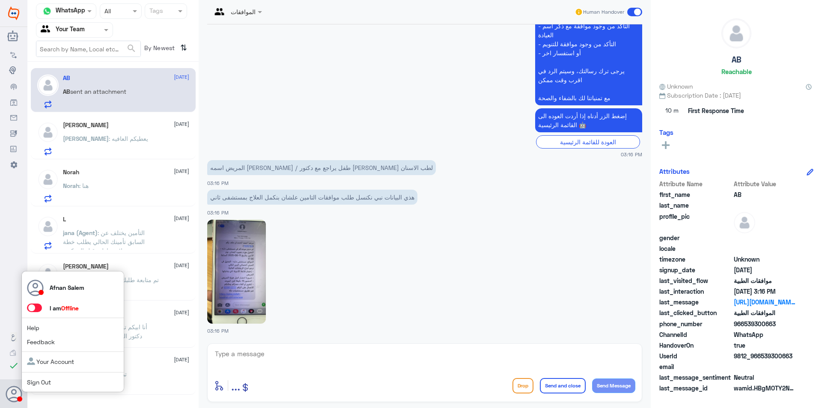
click at [50, 381] on link "Sign Out" at bounding box center [39, 381] width 24 height 7
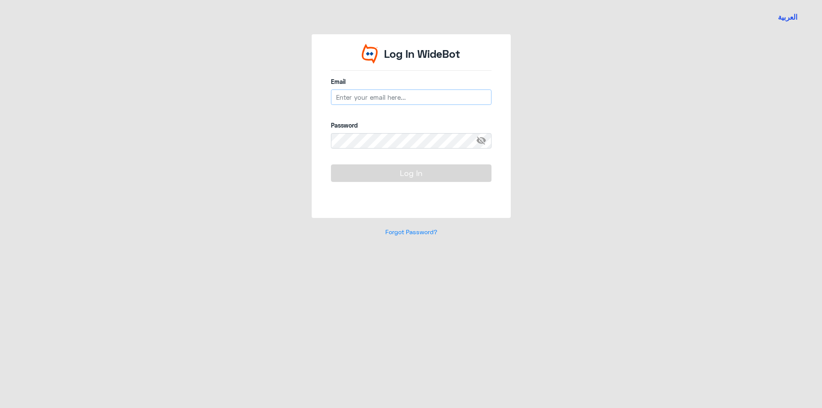
type input "a_salmutairi@dallah-hospital.com"
